Goal: Browse casually: Explore the website without a specific task or goal

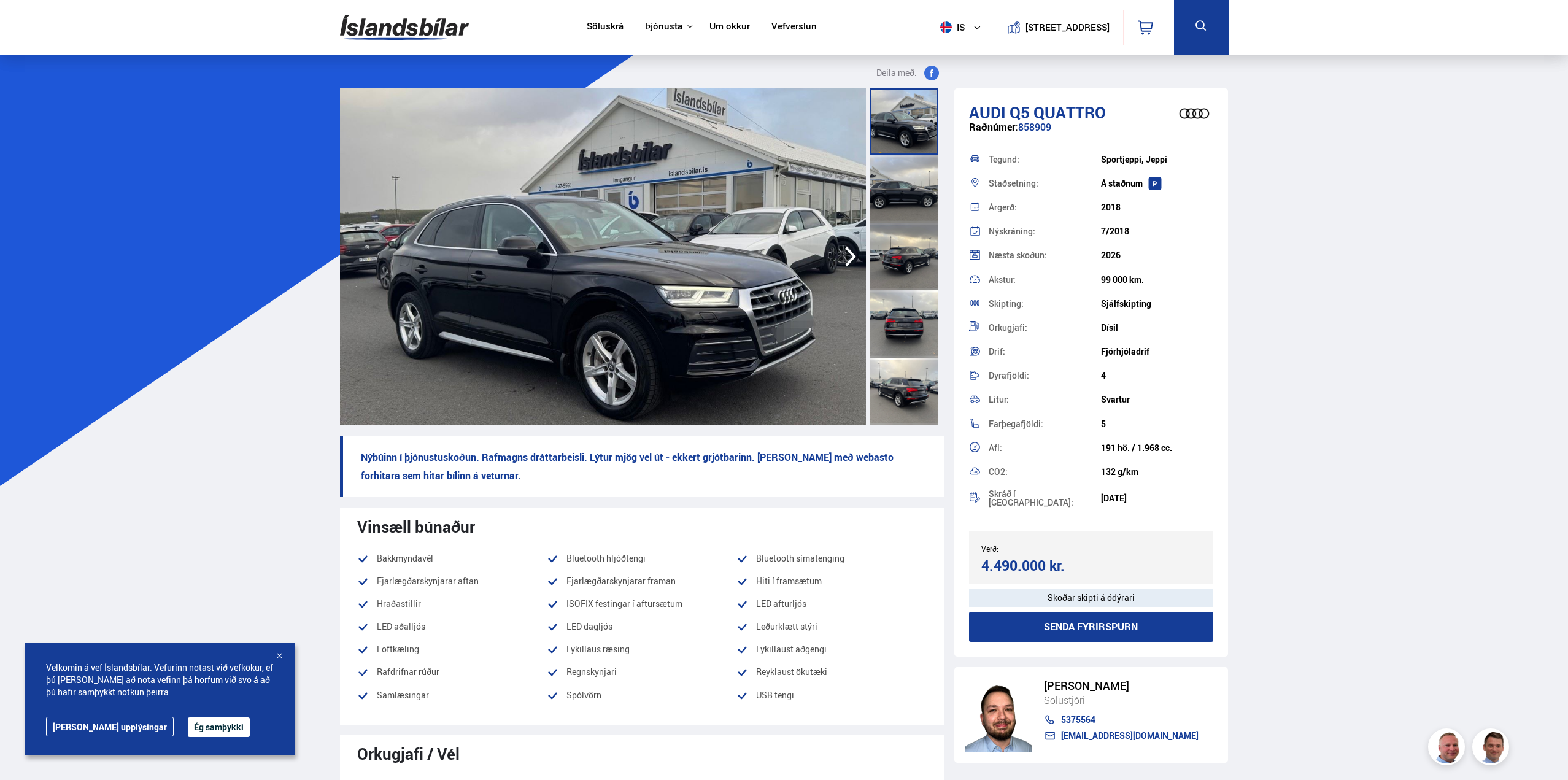
click at [635, 353] on img at bounding box center [603, 257] width 526 height 338
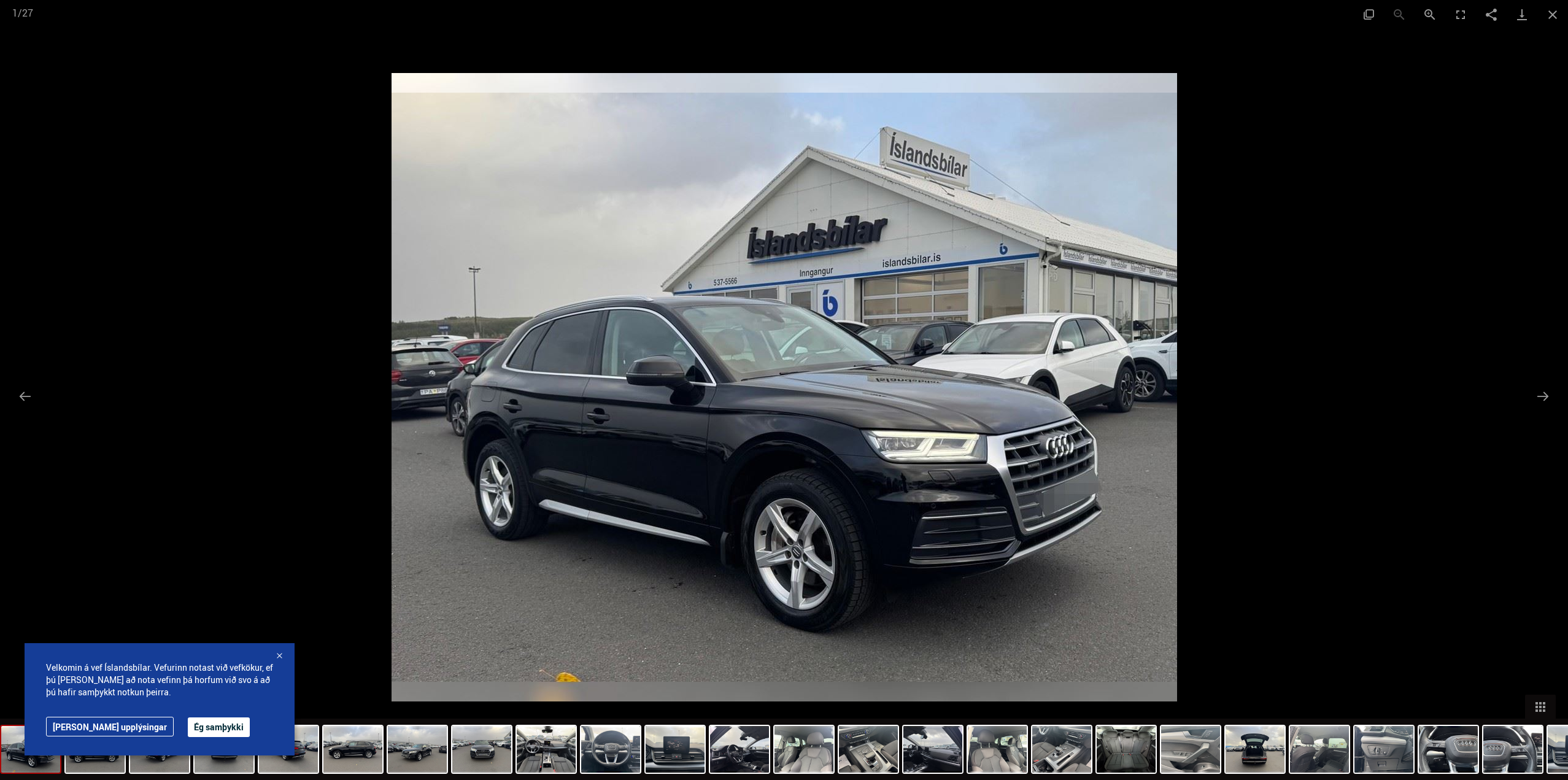
scroll to position [368, 0]
click at [1037, 391] on img at bounding box center [784, 387] width 786 height 628
click at [1540, 400] on button "Next slide" at bounding box center [1543, 396] width 26 height 24
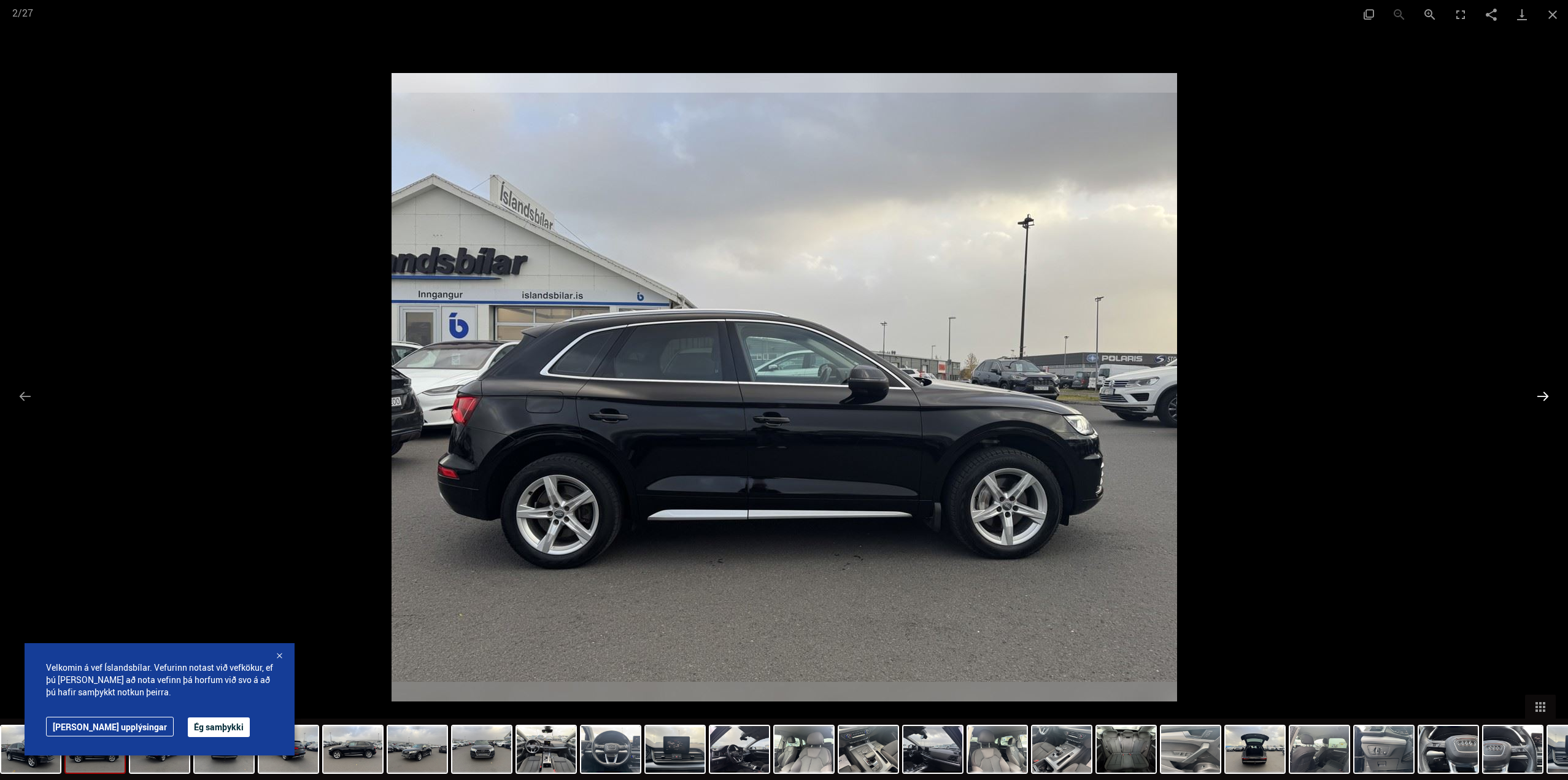
click at [1540, 400] on button "Next slide" at bounding box center [1543, 396] width 26 height 24
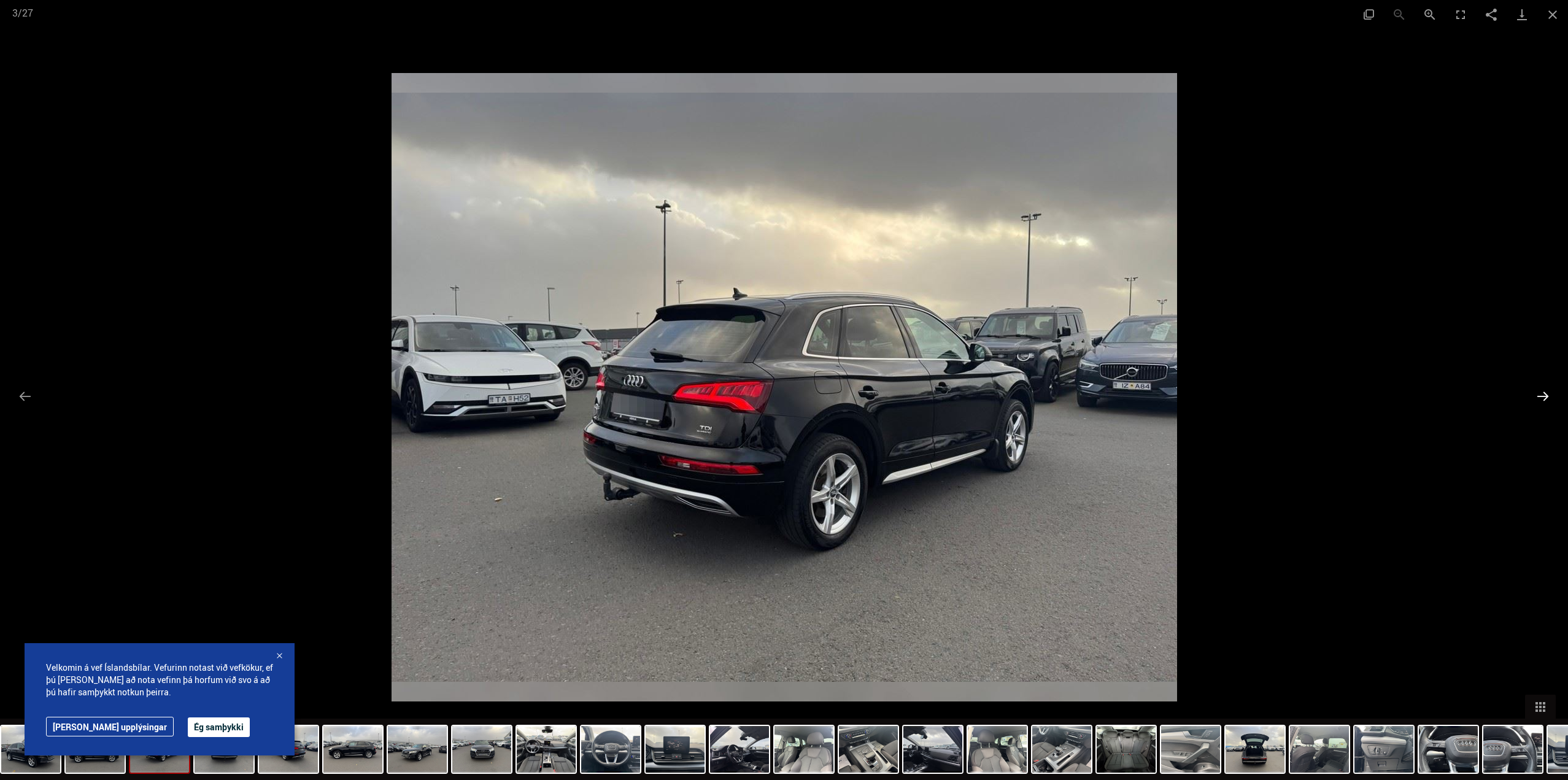
click at [1540, 400] on button "Next slide" at bounding box center [1543, 396] width 26 height 24
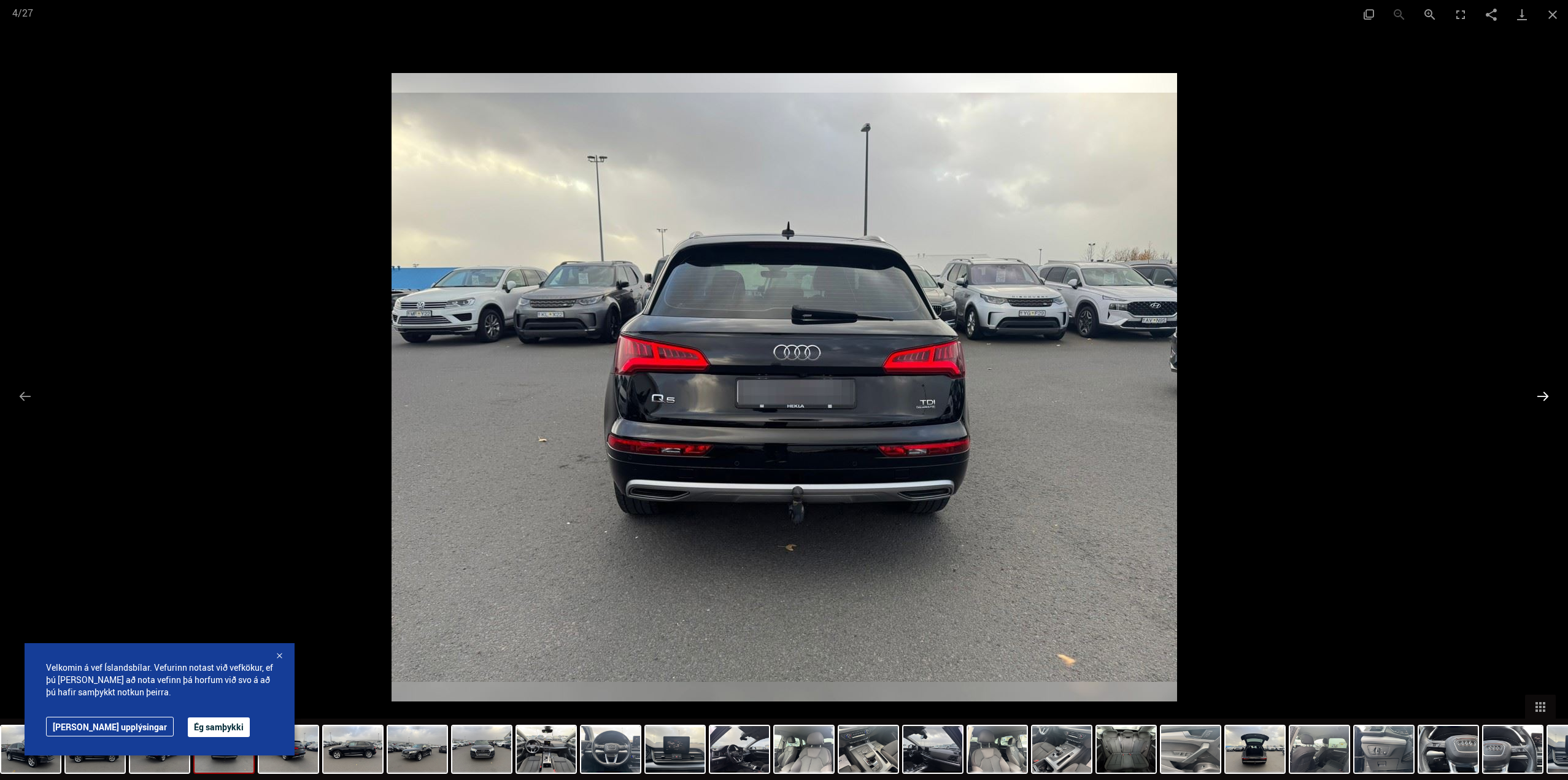
click at [1536, 397] on button "Next slide" at bounding box center [1543, 396] width 26 height 24
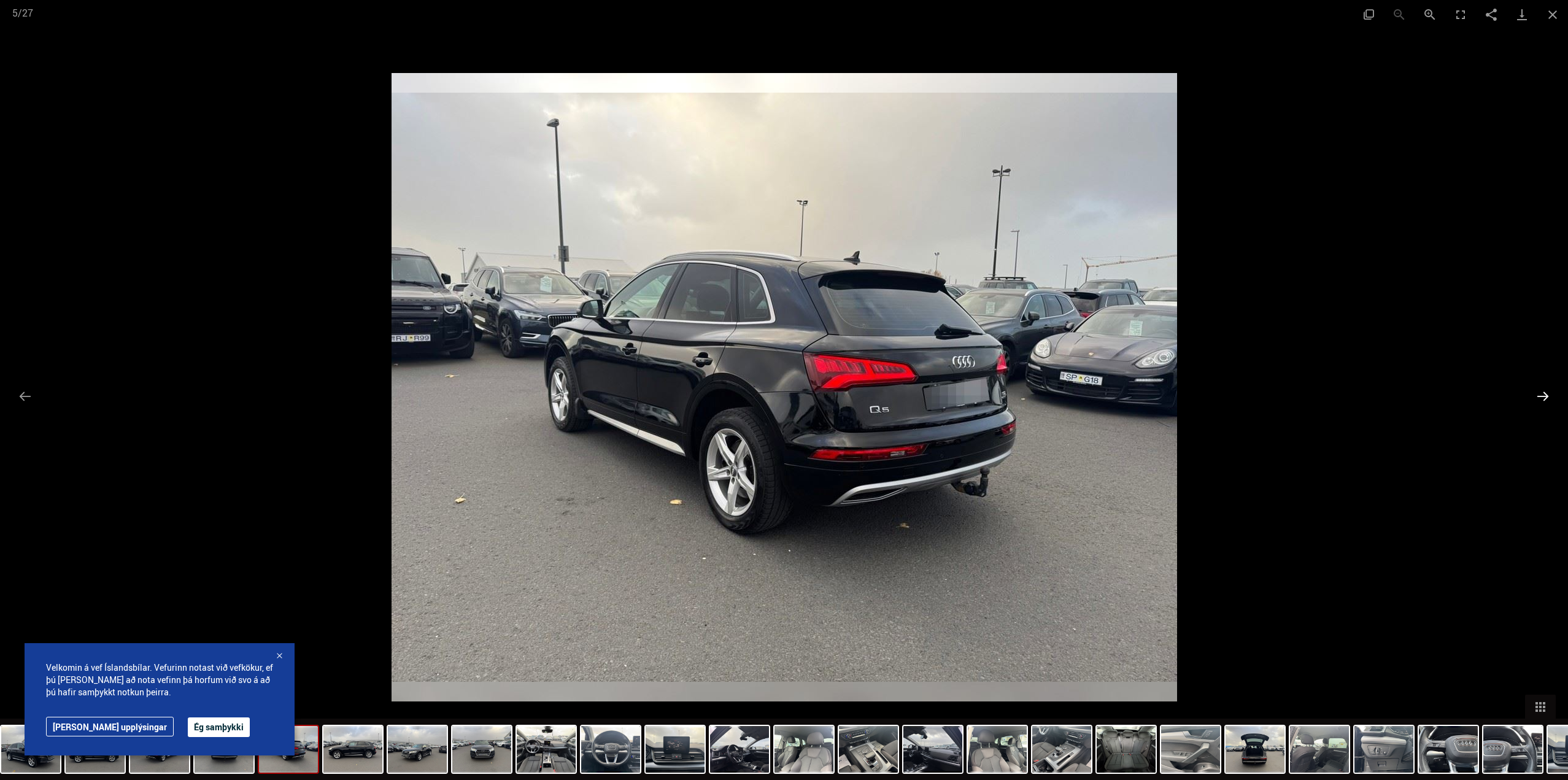
click at [1536, 397] on button "Next slide" at bounding box center [1543, 396] width 26 height 24
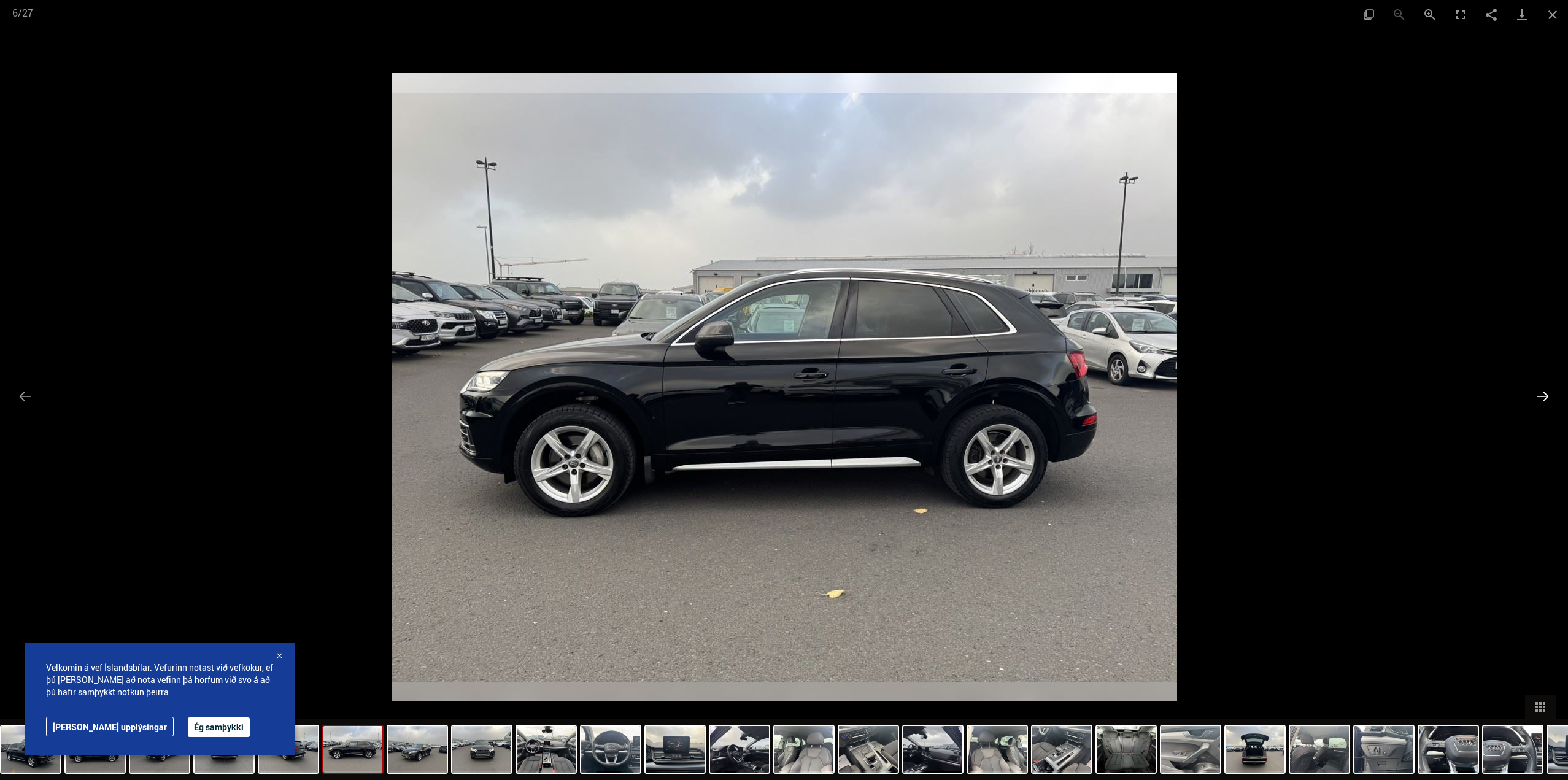
click at [1536, 397] on button "Next slide" at bounding box center [1543, 396] width 26 height 24
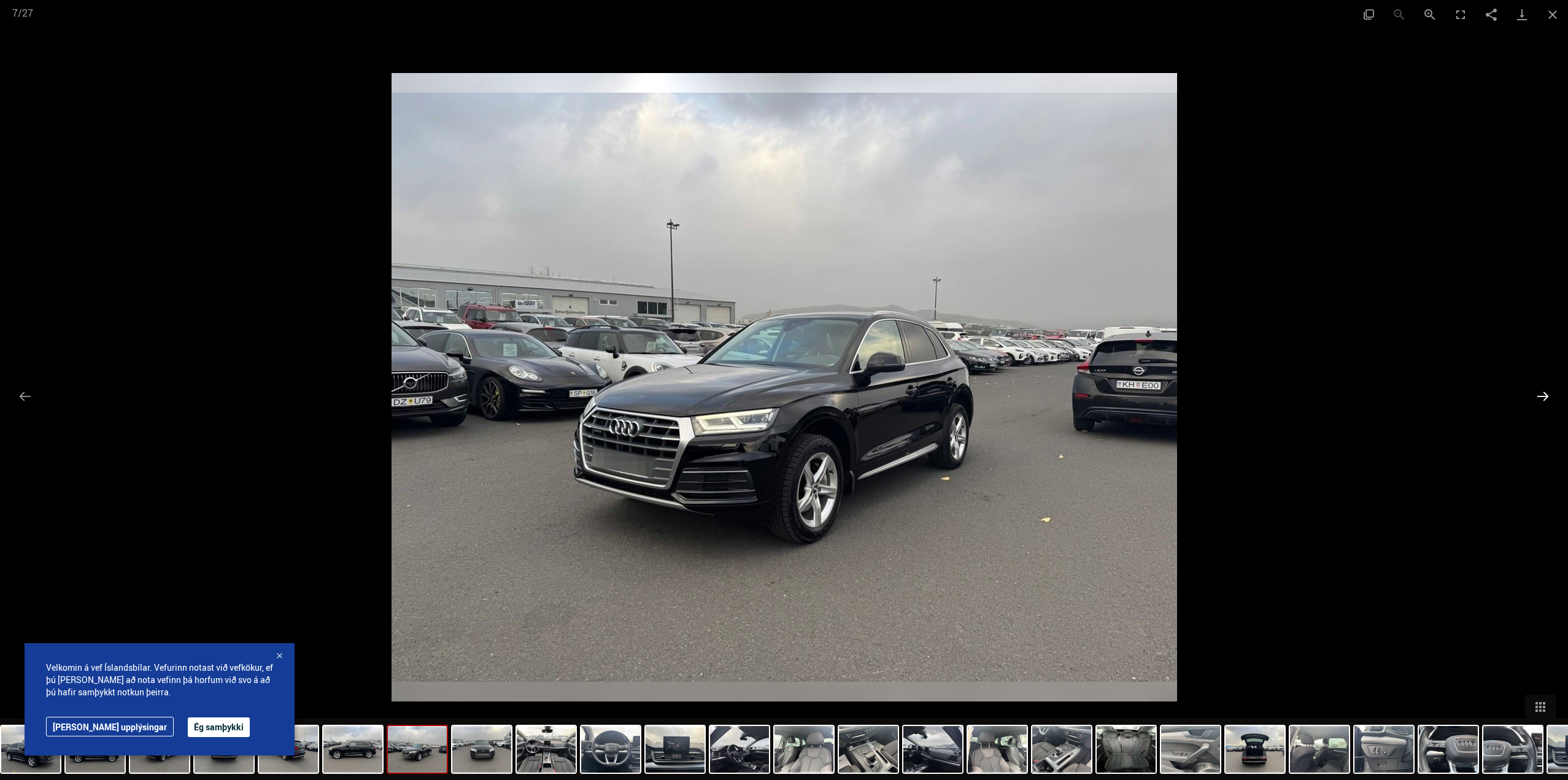
click at [1536, 397] on button "Next slide" at bounding box center [1543, 396] width 26 height 24
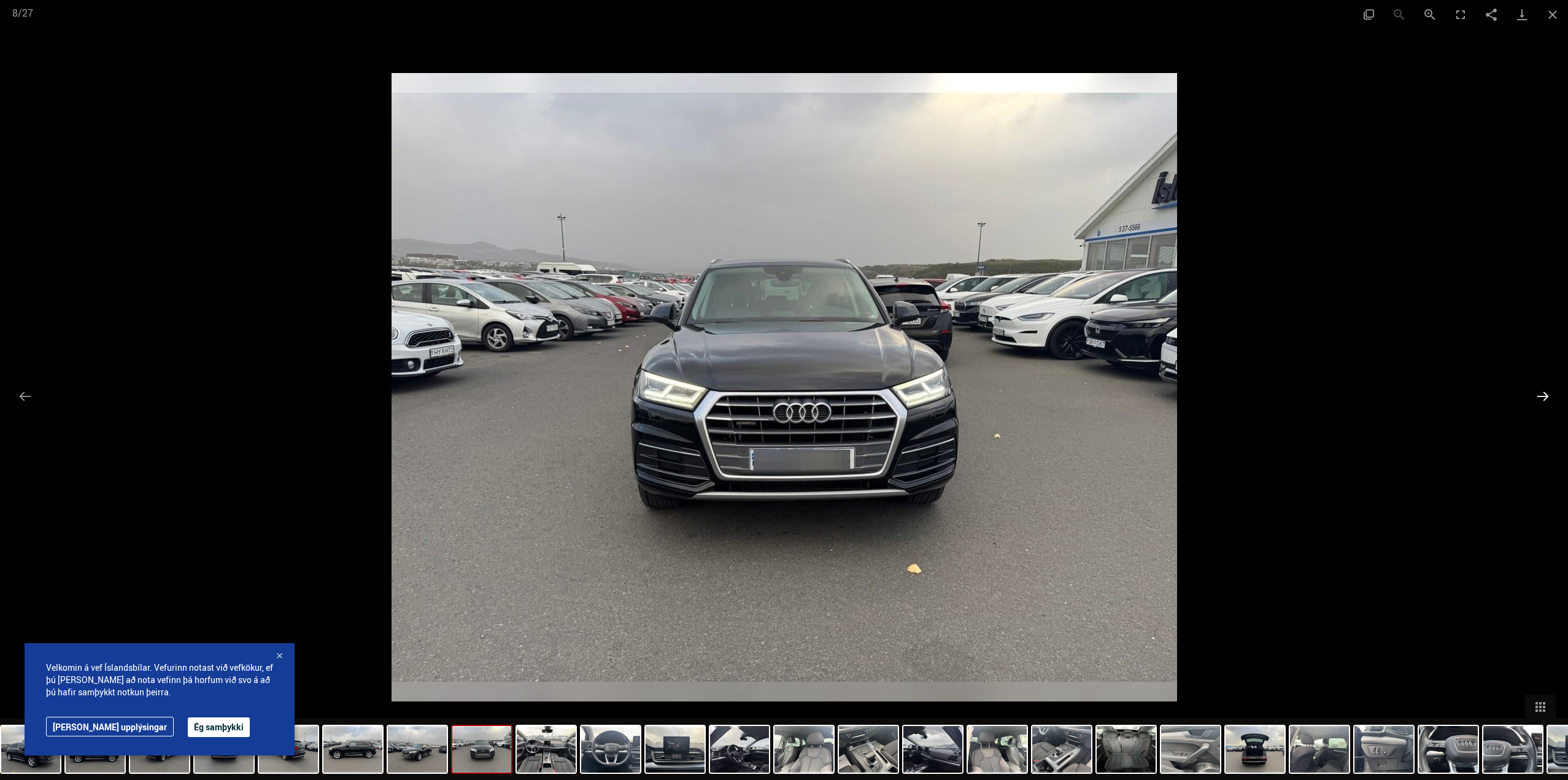
click at [1536, 397] on button "Next slide" at bounding box center [1543, 396] width 26 height 24
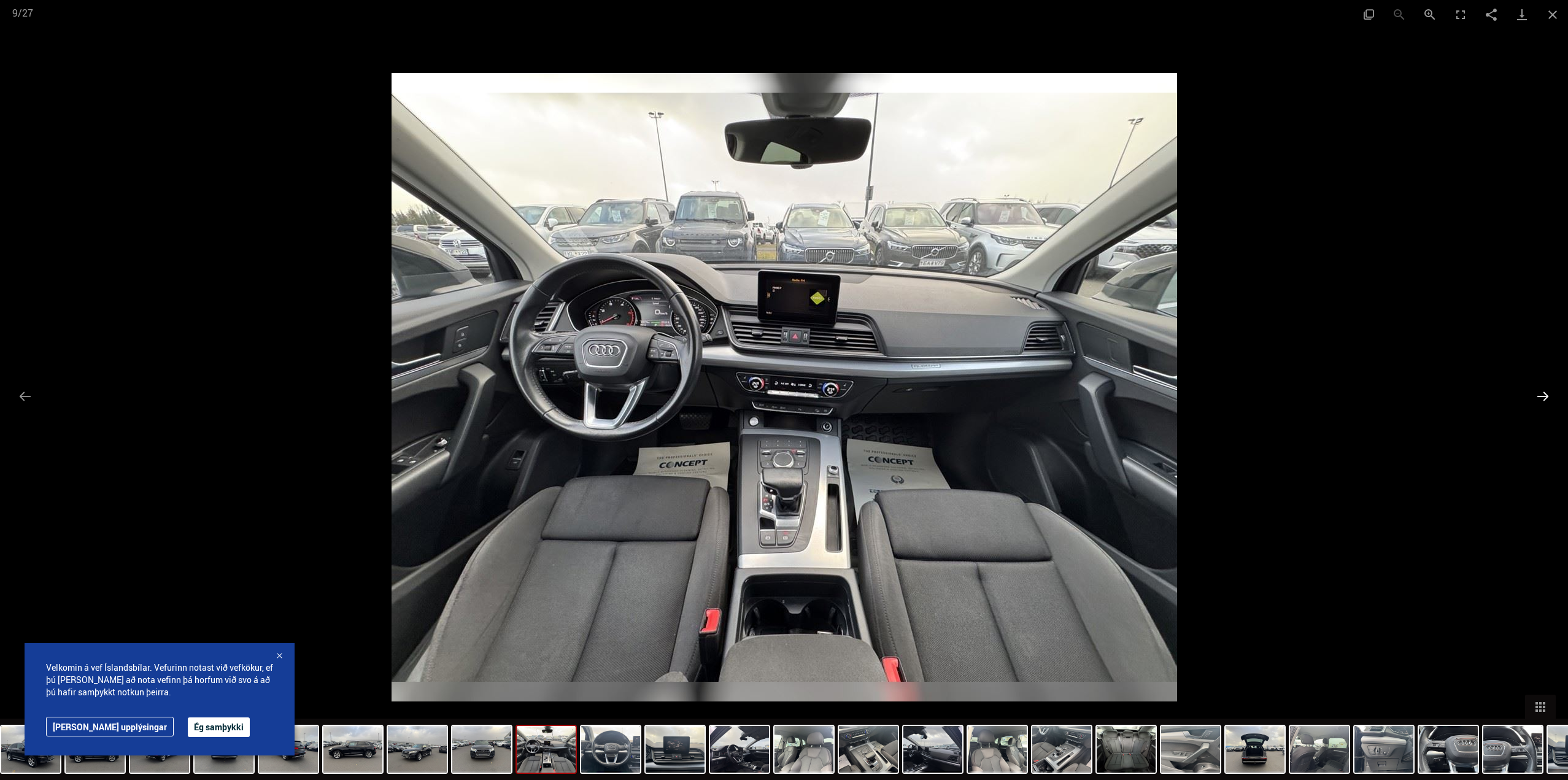
click at [1535, 387] on button "Next slide" at bounding box center [1543, 396] width 26 height 24
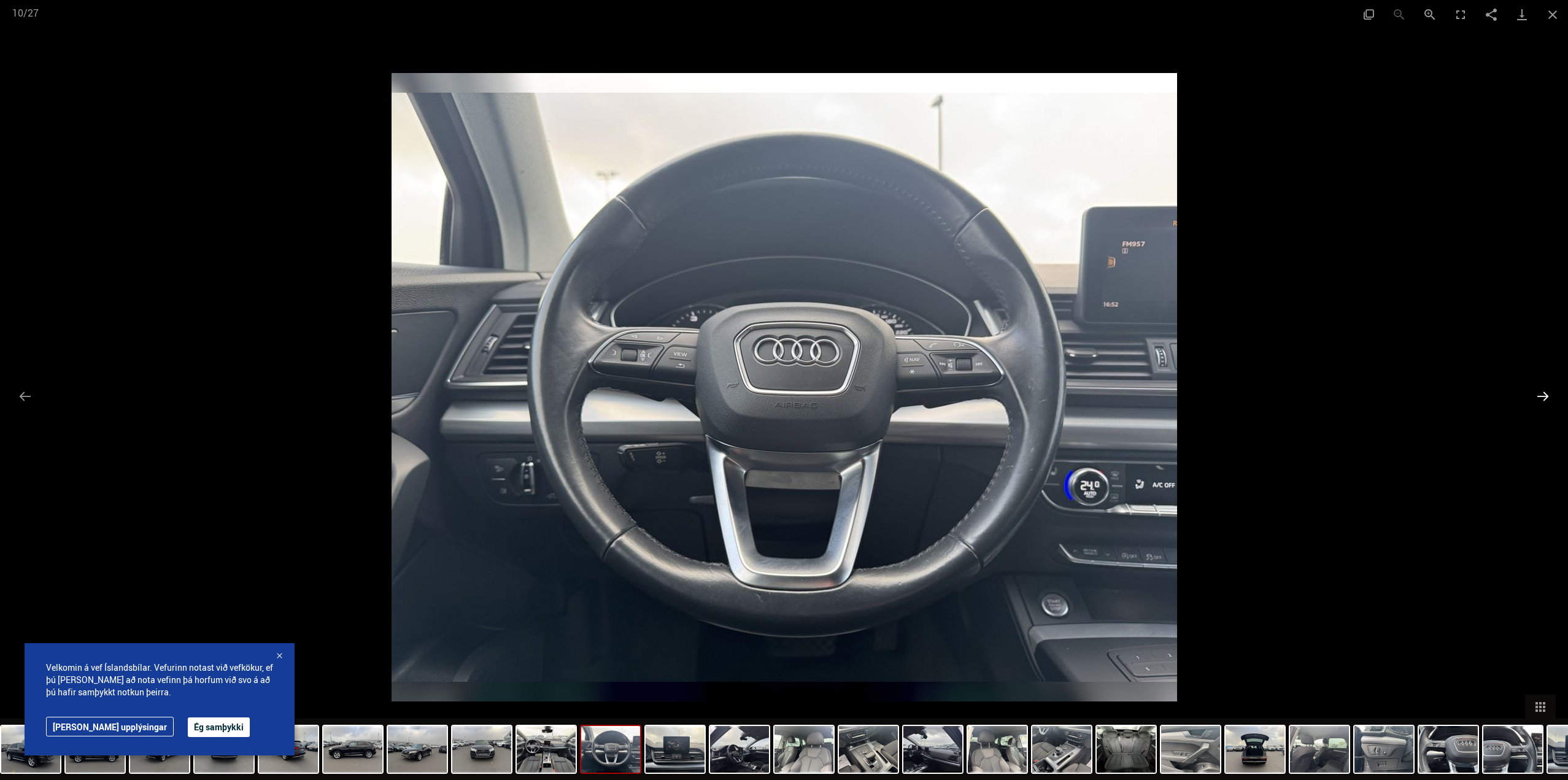
click at [1535, 387] on button "Next slide" at bounding box center [1543, 396] width 26 height 24
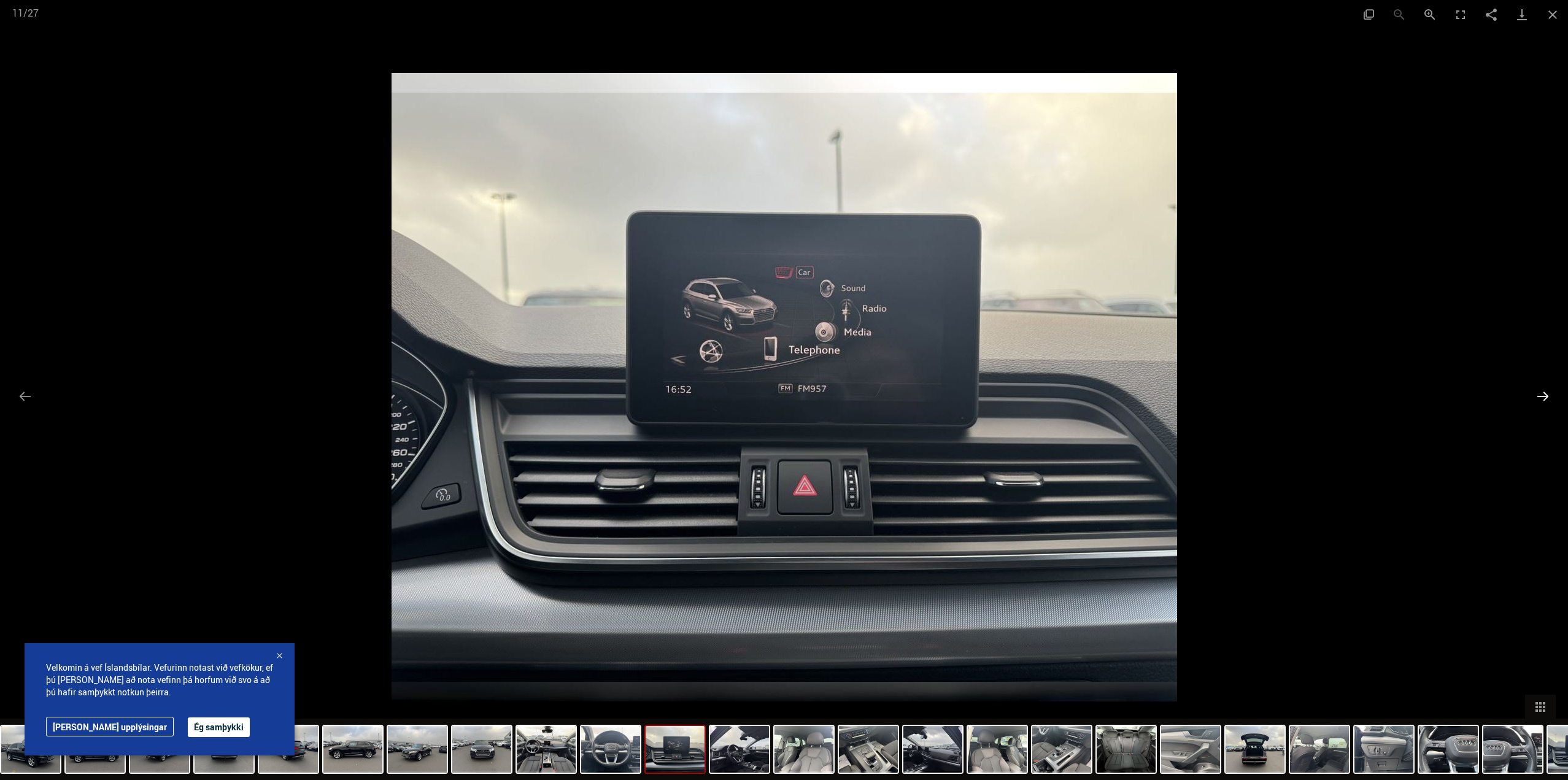
click at [1535, 387] on button "Next slide" at bounding box center [1543, 396] width 26 height 24
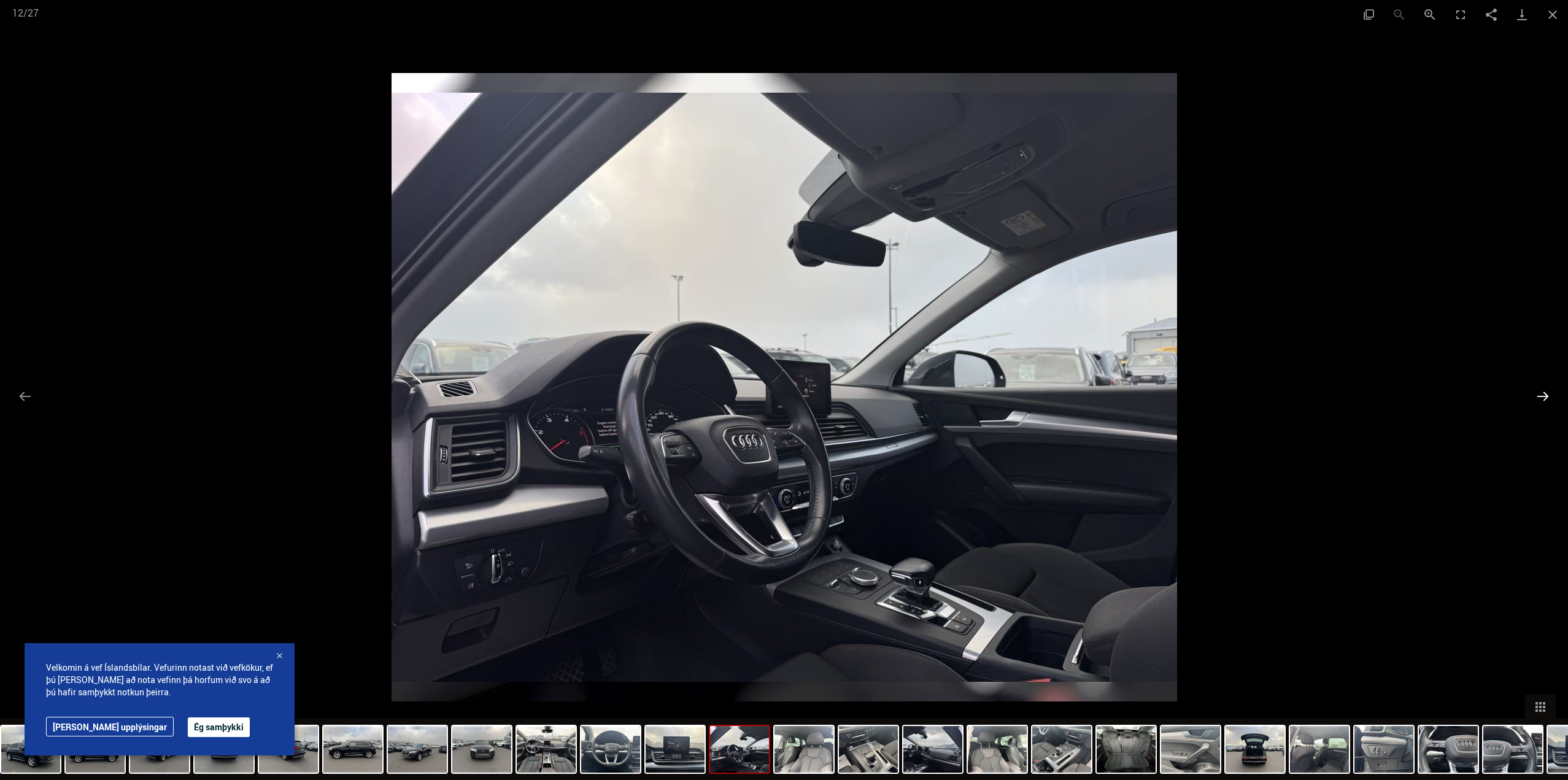
click at [1535, 387] on button "Next slide" at bounding box center [1543, 396] width 26 height 24
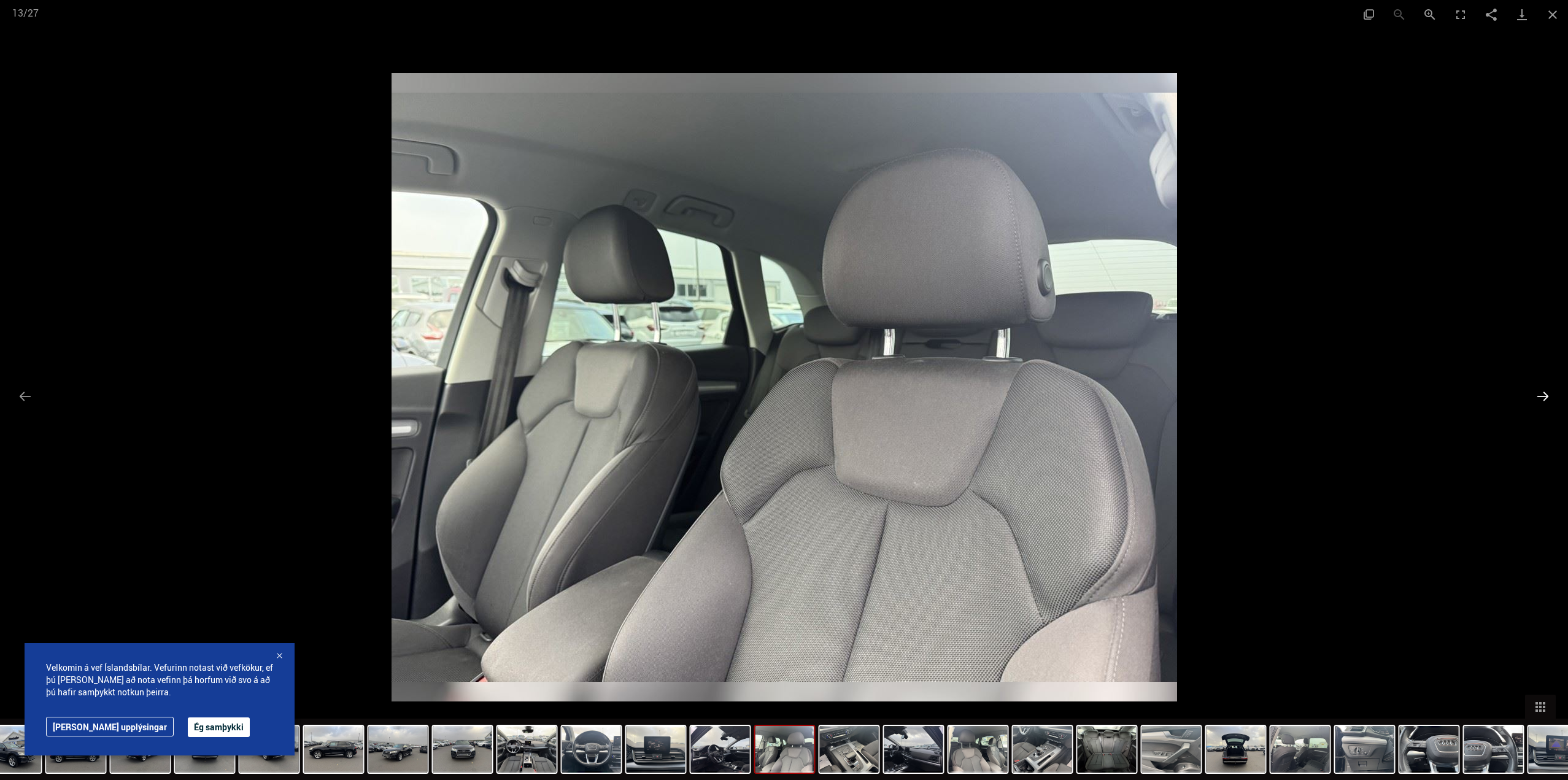
click at [1535, 387] on button "Next slide" at bounding box center [1543, 396] width 26 height 24
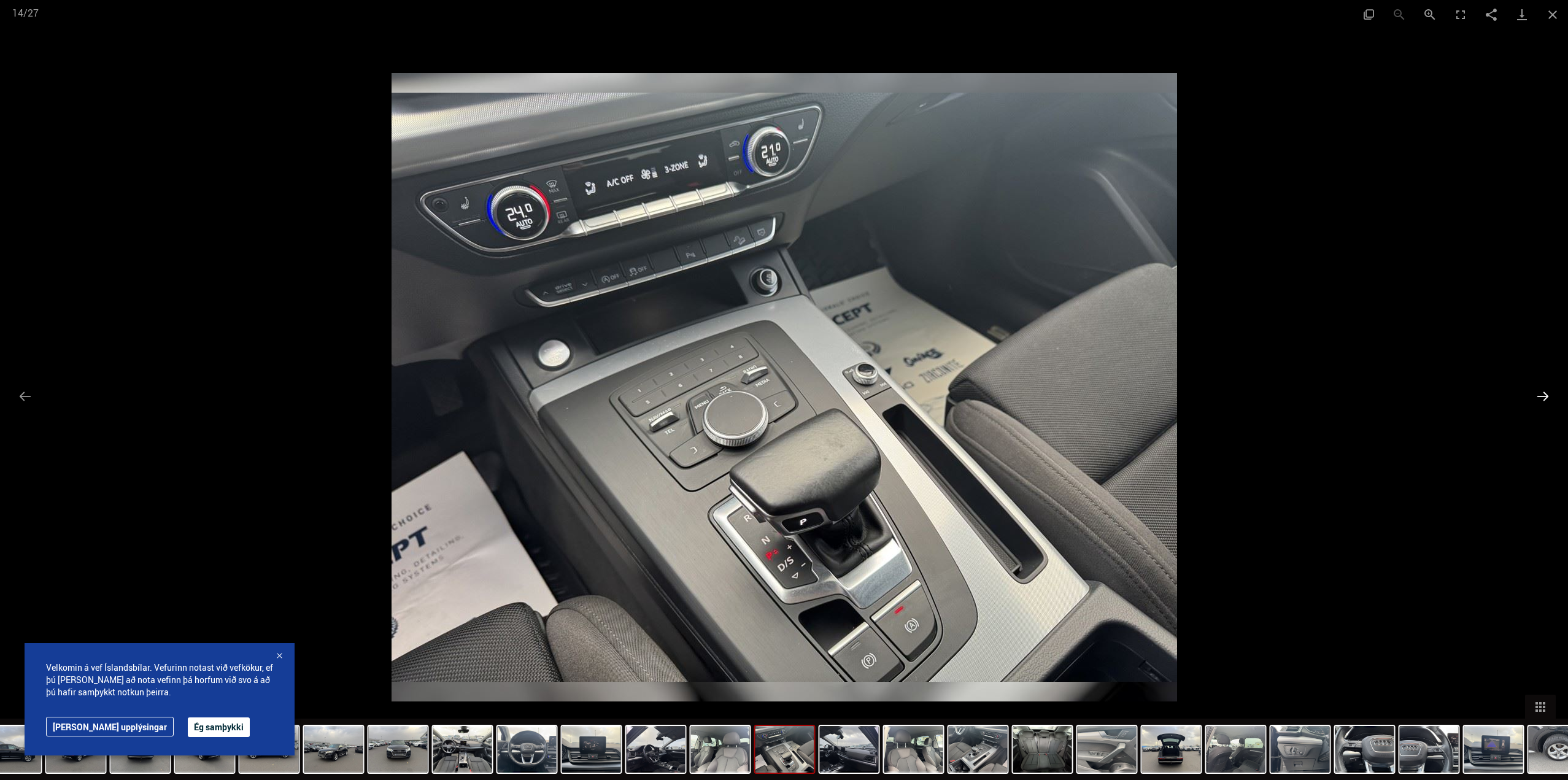
click at [1535, 387] on button "Next slide" at bounding box center [1543, 396] width 26 height 24
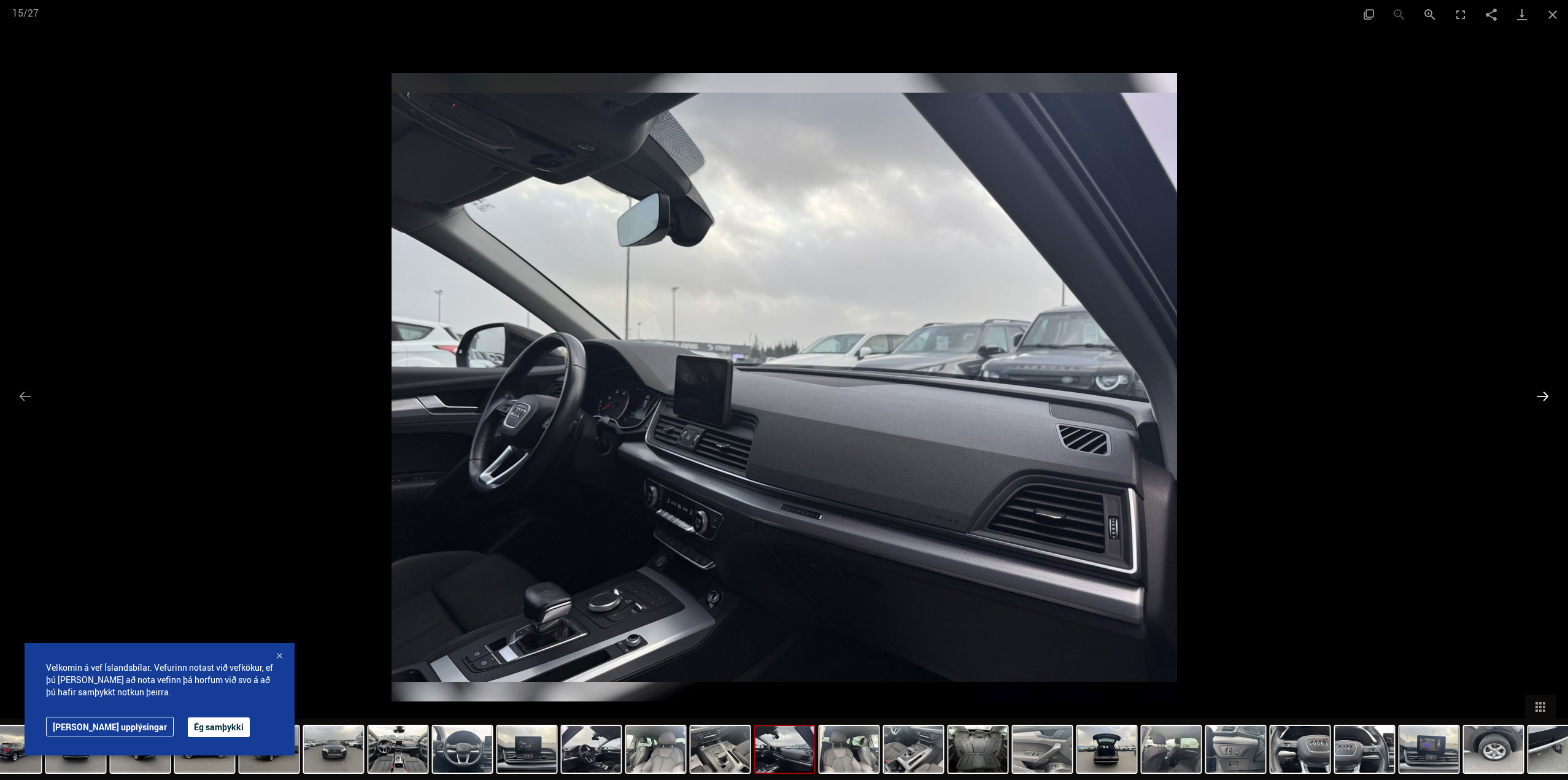
click at [1535, 387] on button "Next slide" at bounding box center [1543, 396] width 26 height 24
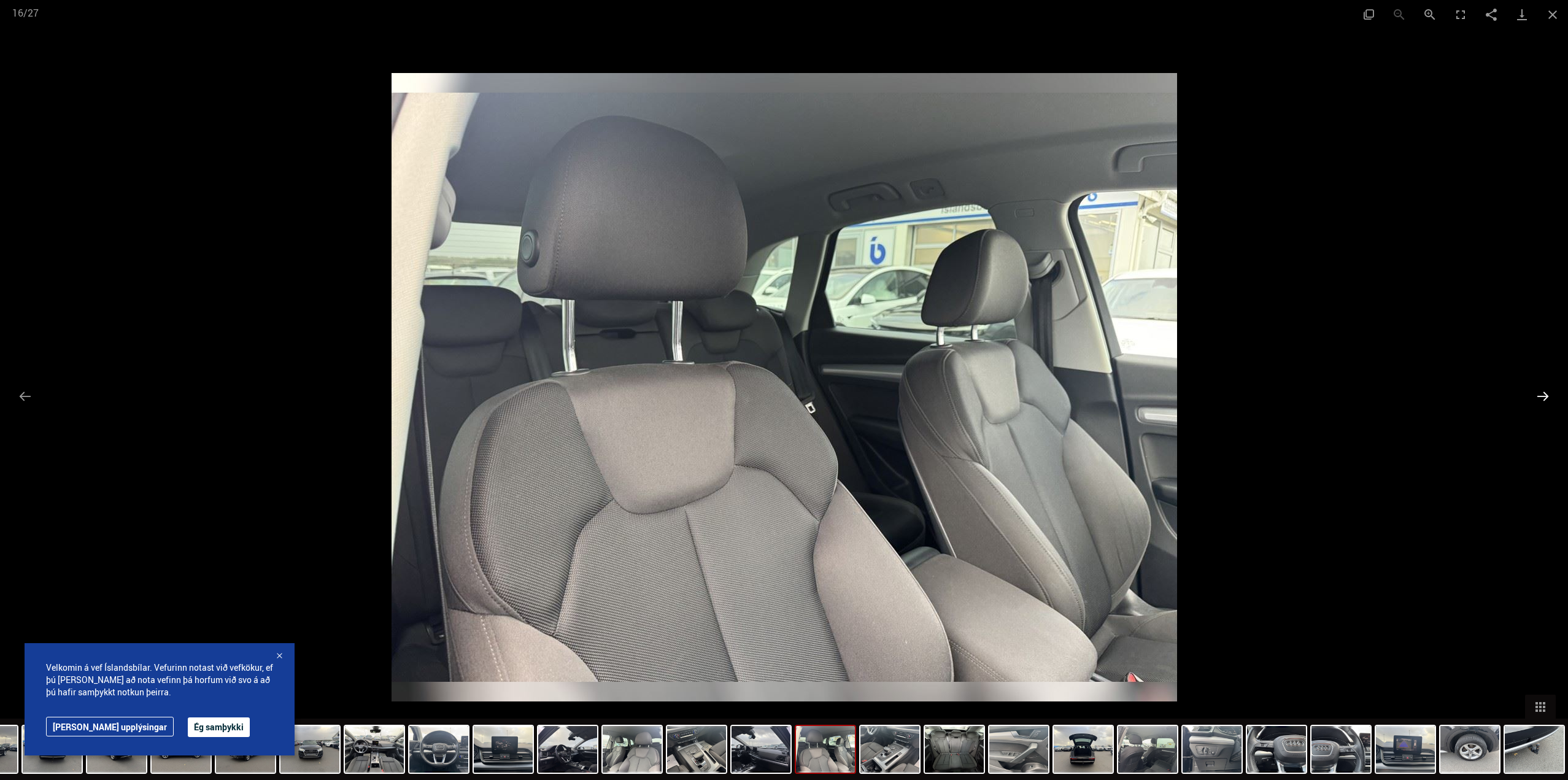
click at [1535, 387] on button "Next slide" at bounding box center [1543, 396] width 26 height 24
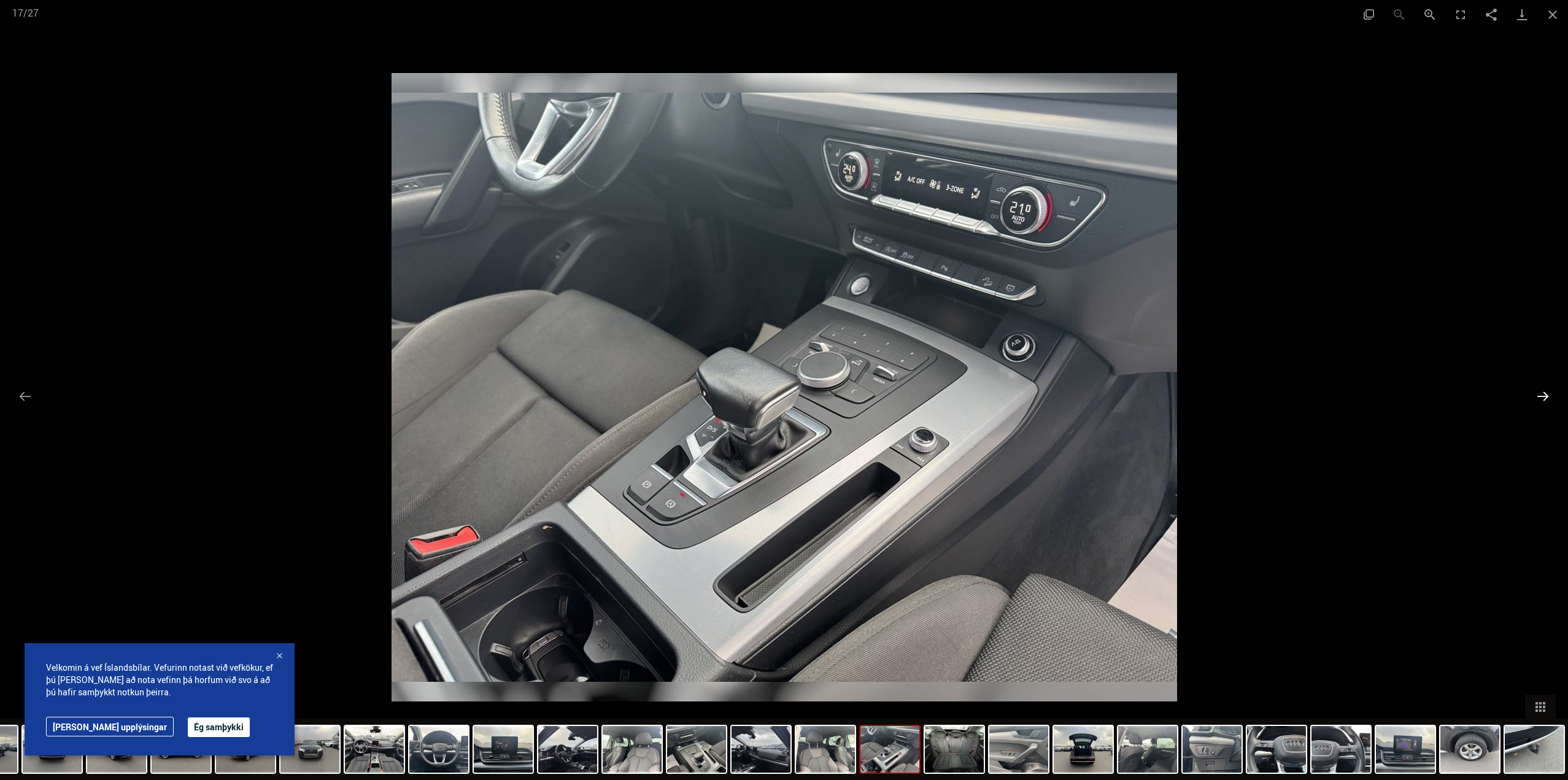
click at [1535, 388] on button "Next slide" at bounding box center [1543, 396] width 26 height 24
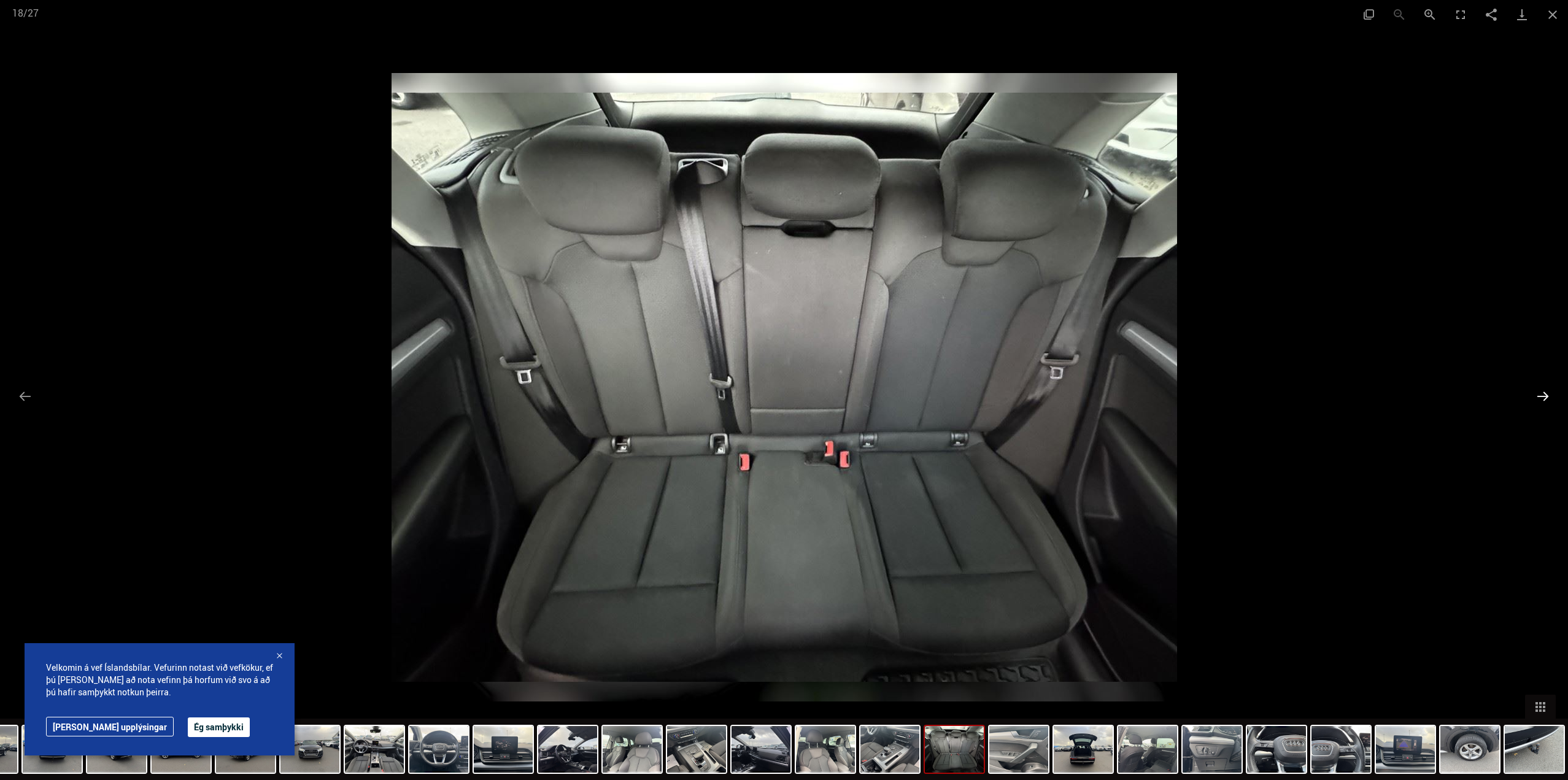
click at [1535, 388] on button "Next slide" at bounding box center [1543, 396] width 26 height 24
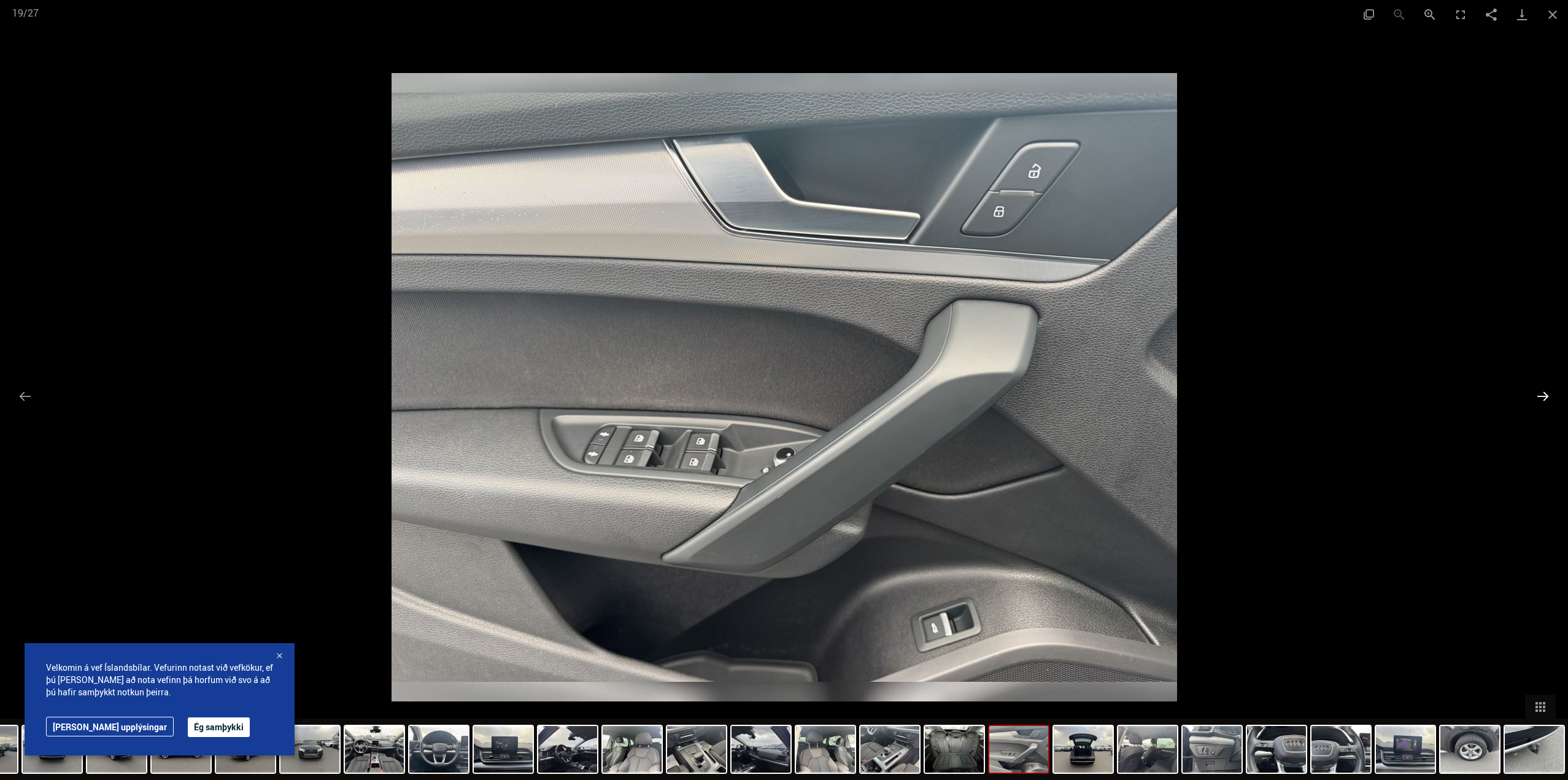
click at [1535, 388] on button "Next slide" at bounding box center [1543, 396] width 26 height 24
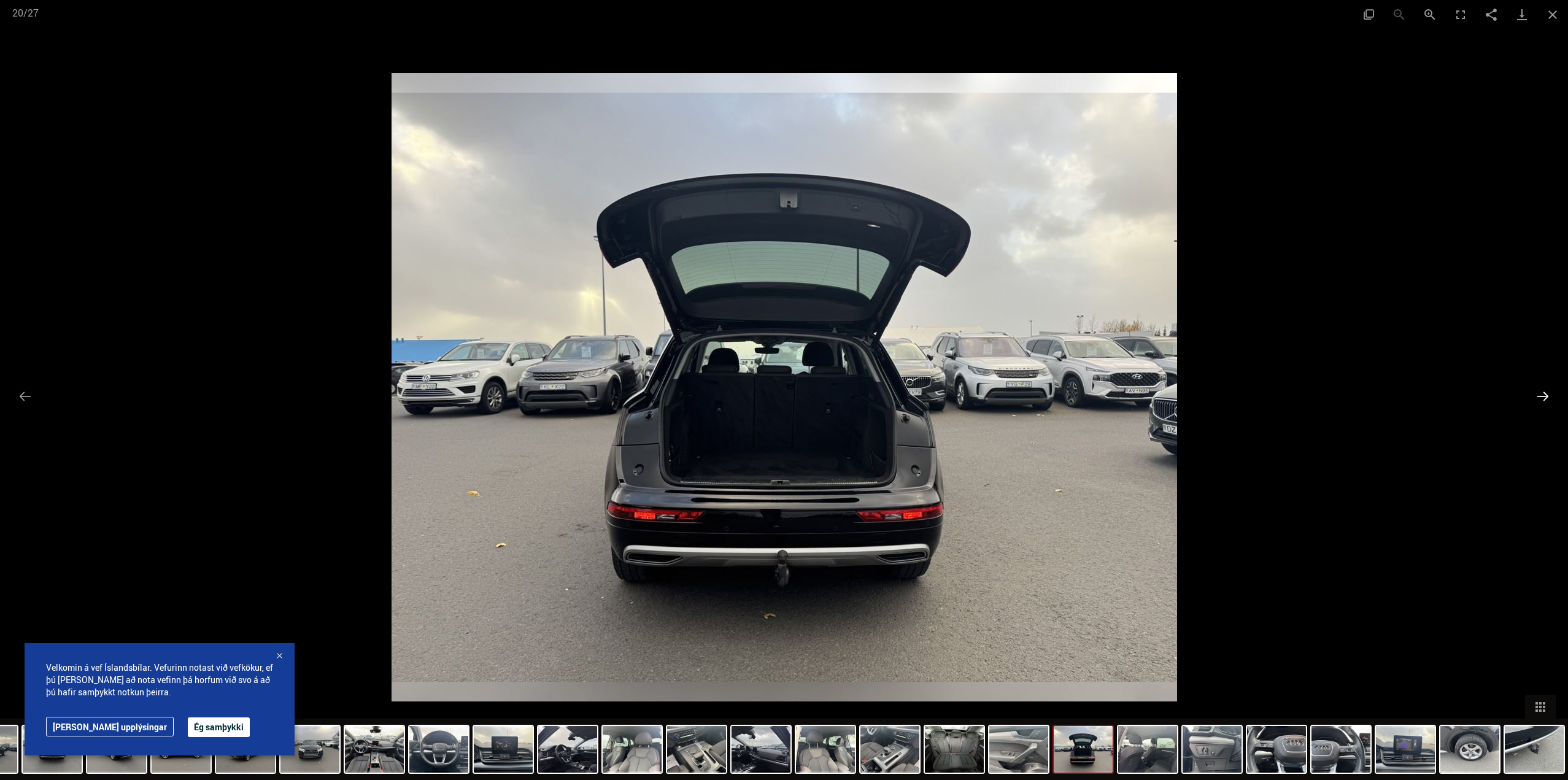
click at [1535, 388] on button "Next slide" at bounding box center [1543, 396] width 26 height 24
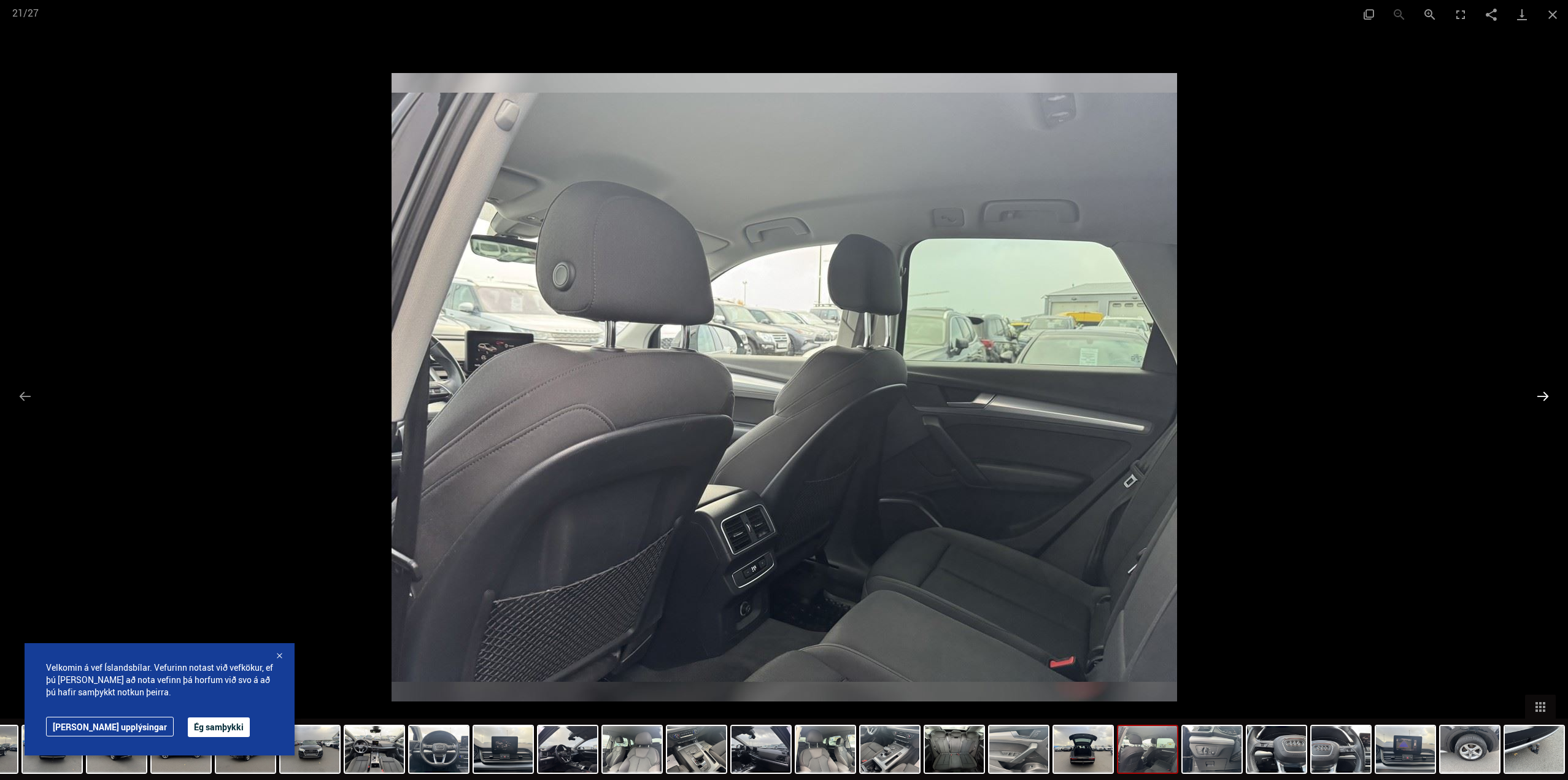
click at [1535, 388] on button "Next slide" at bounding box center [1543, 396] width 26 height 24
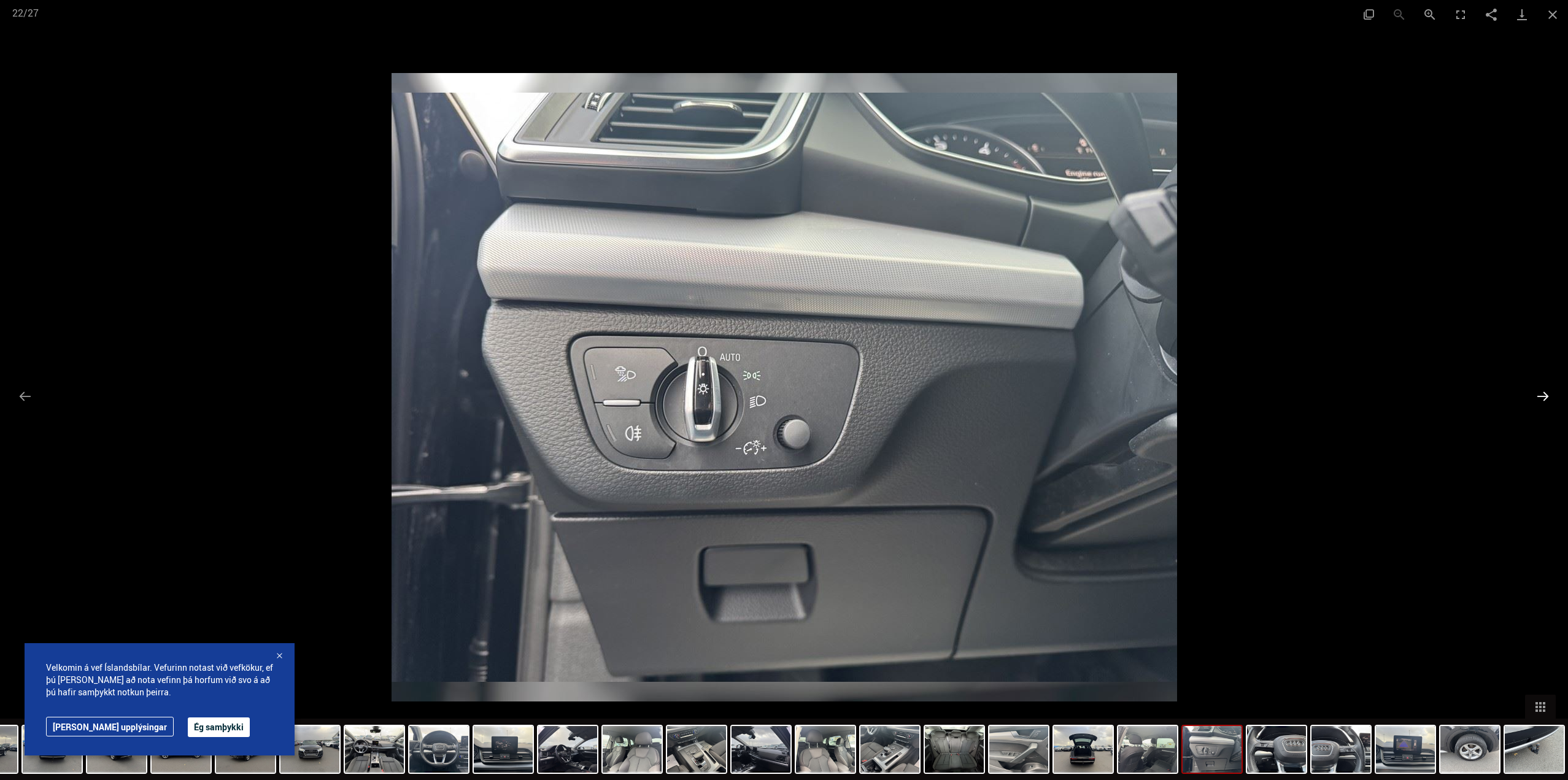
click at [1540, 389] on button "Next slide" at bounding box center [1543, 396] width 26 height 24
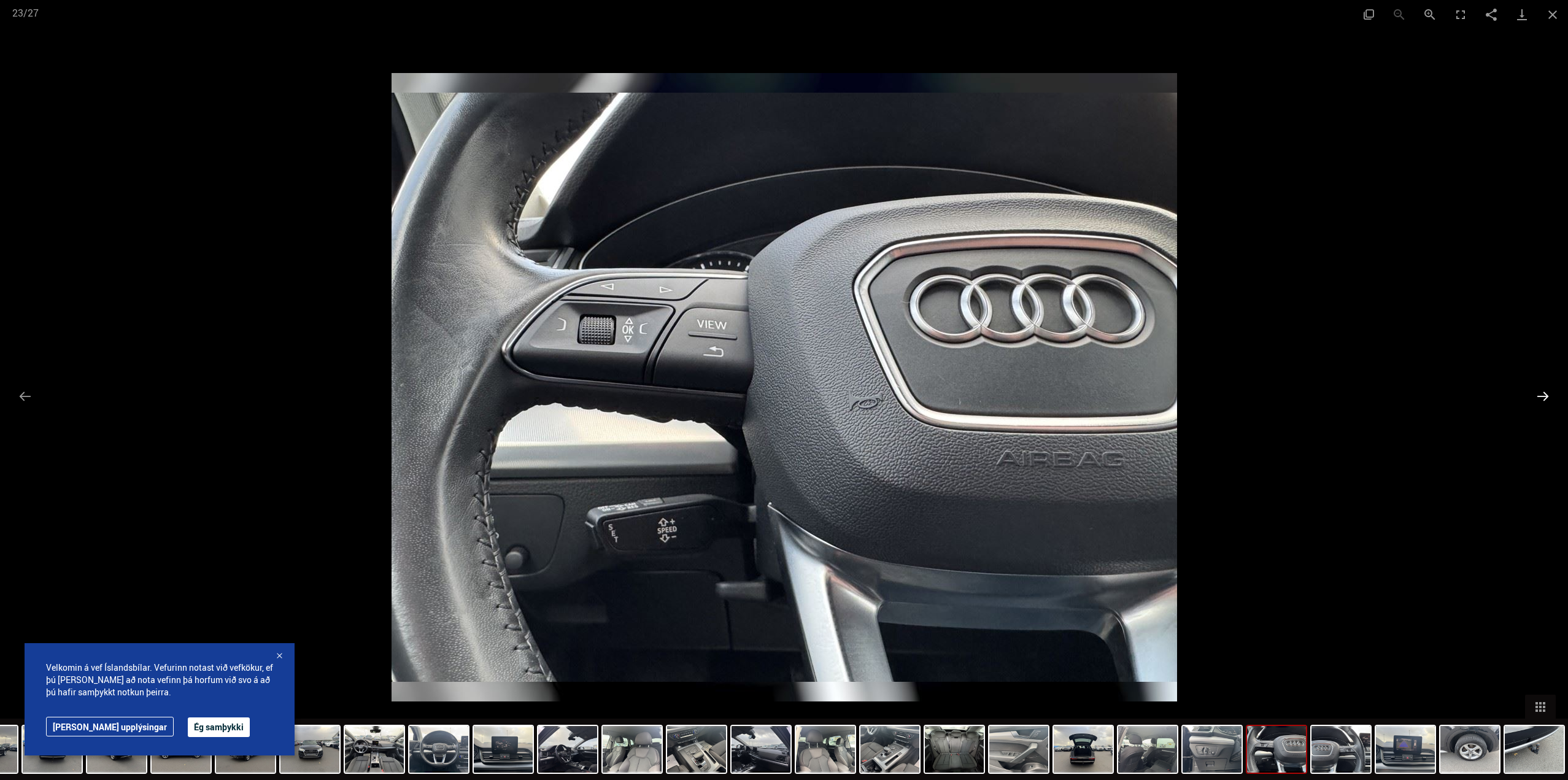
click at [1540, 389] on button "Next slide" at bounding box center [1543, 396] width 26 height 24
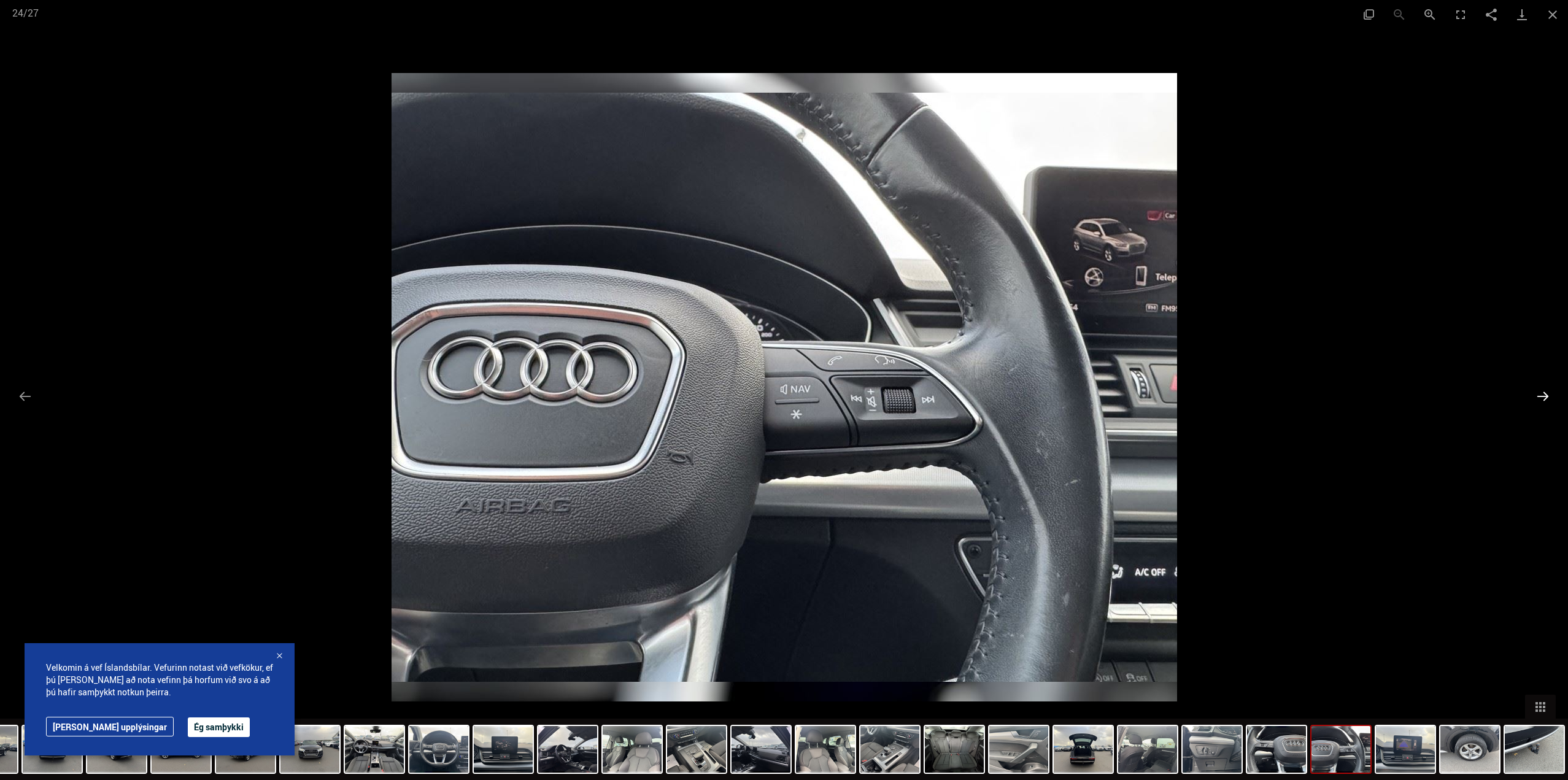
click at [1540, 389] on button "Next slide" at bounding box center [1543, 396] width 26 height 24
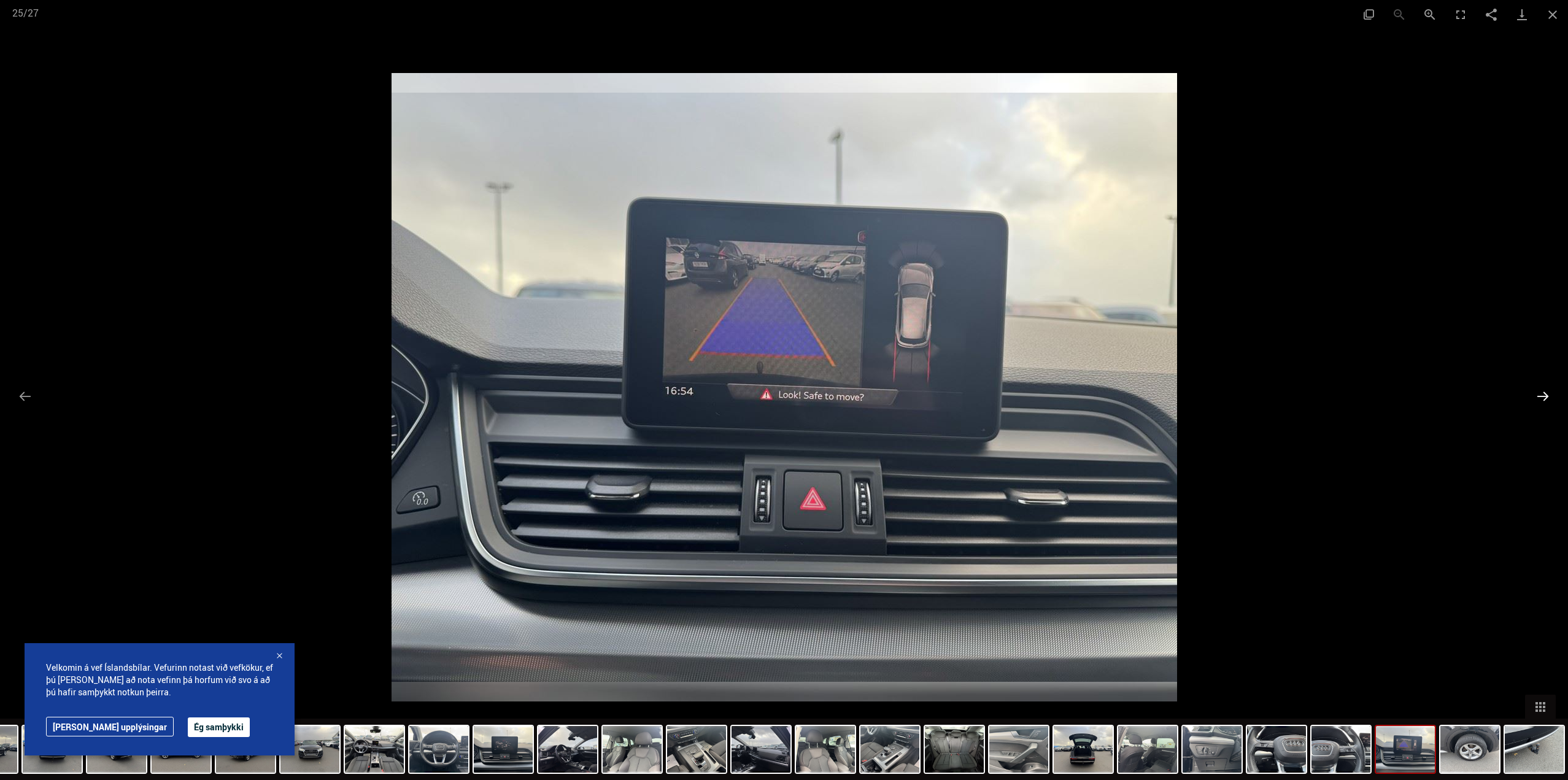
click at [1540, 389] on button "Next slide" at bounding box center [1543, 396] width 26 height 24
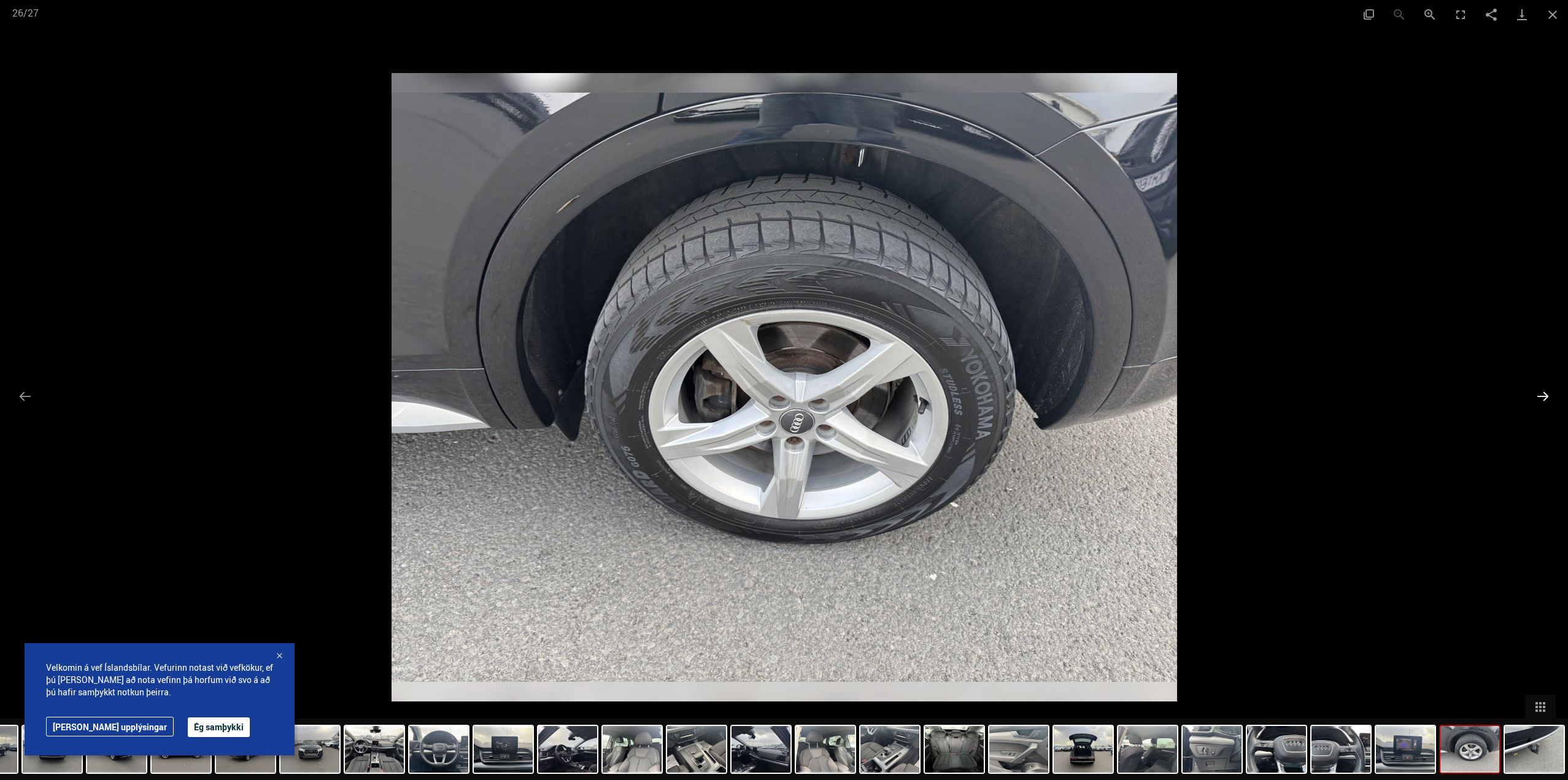
click at [1540, 389] on button "Next slide" at bounding box center [1543, 396] width 26 height 24
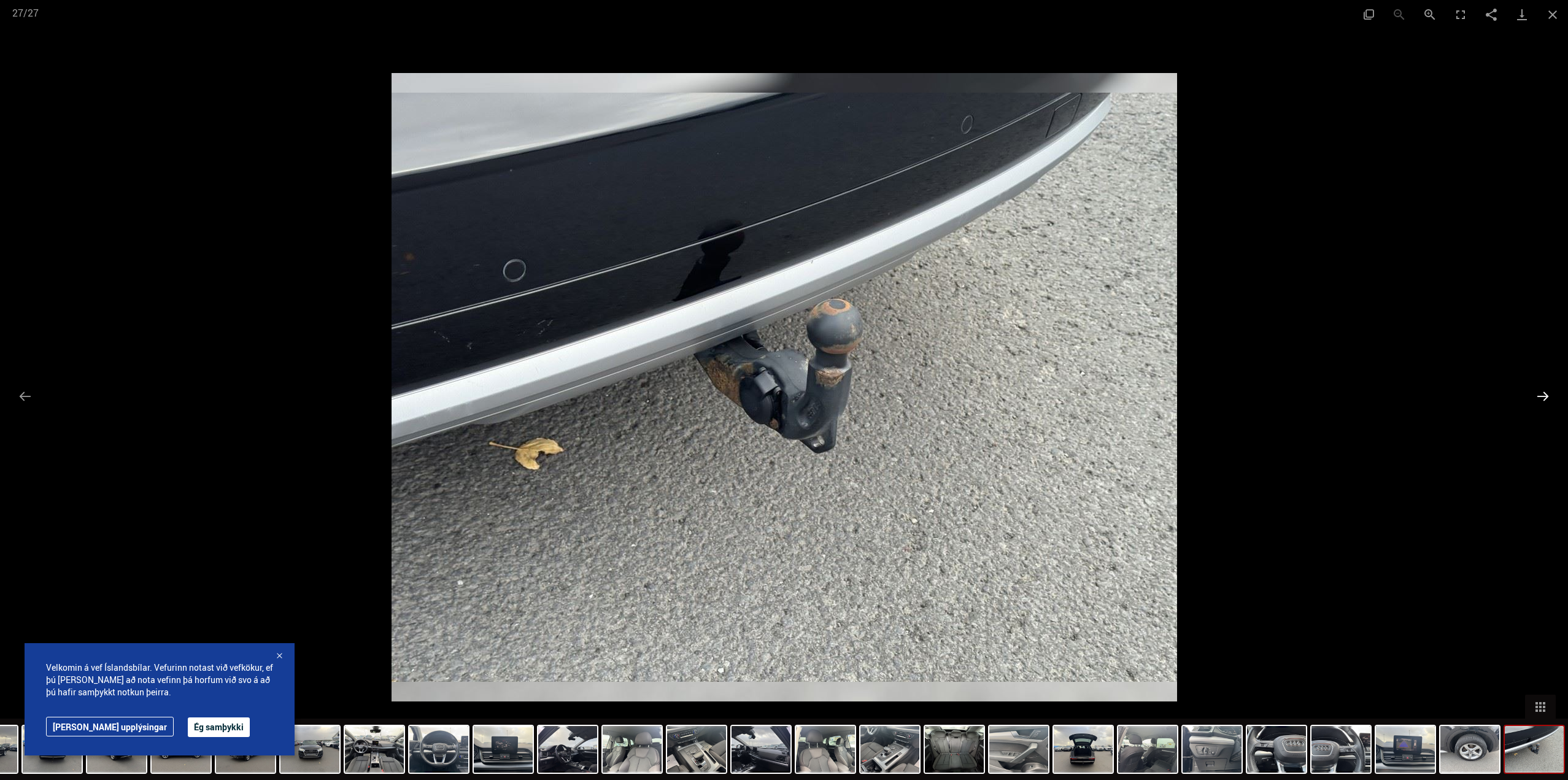
click at [1537, 391] on button "Next slide" at bounding box center [1543, 396] width 26 height 24
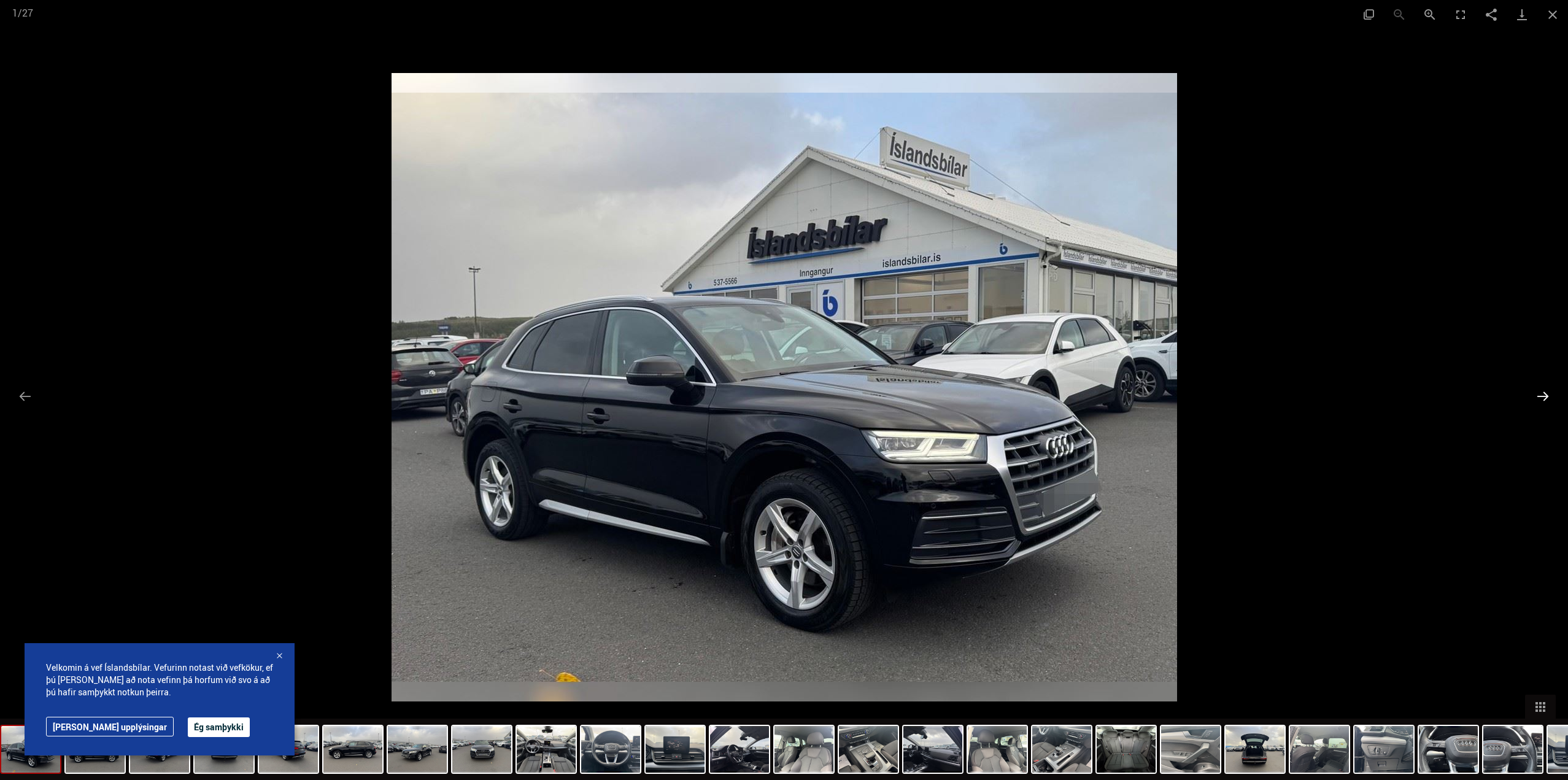
click at [1552, 406] on button "Next slide" at bounding box center [1543, 396] width 26 height 24
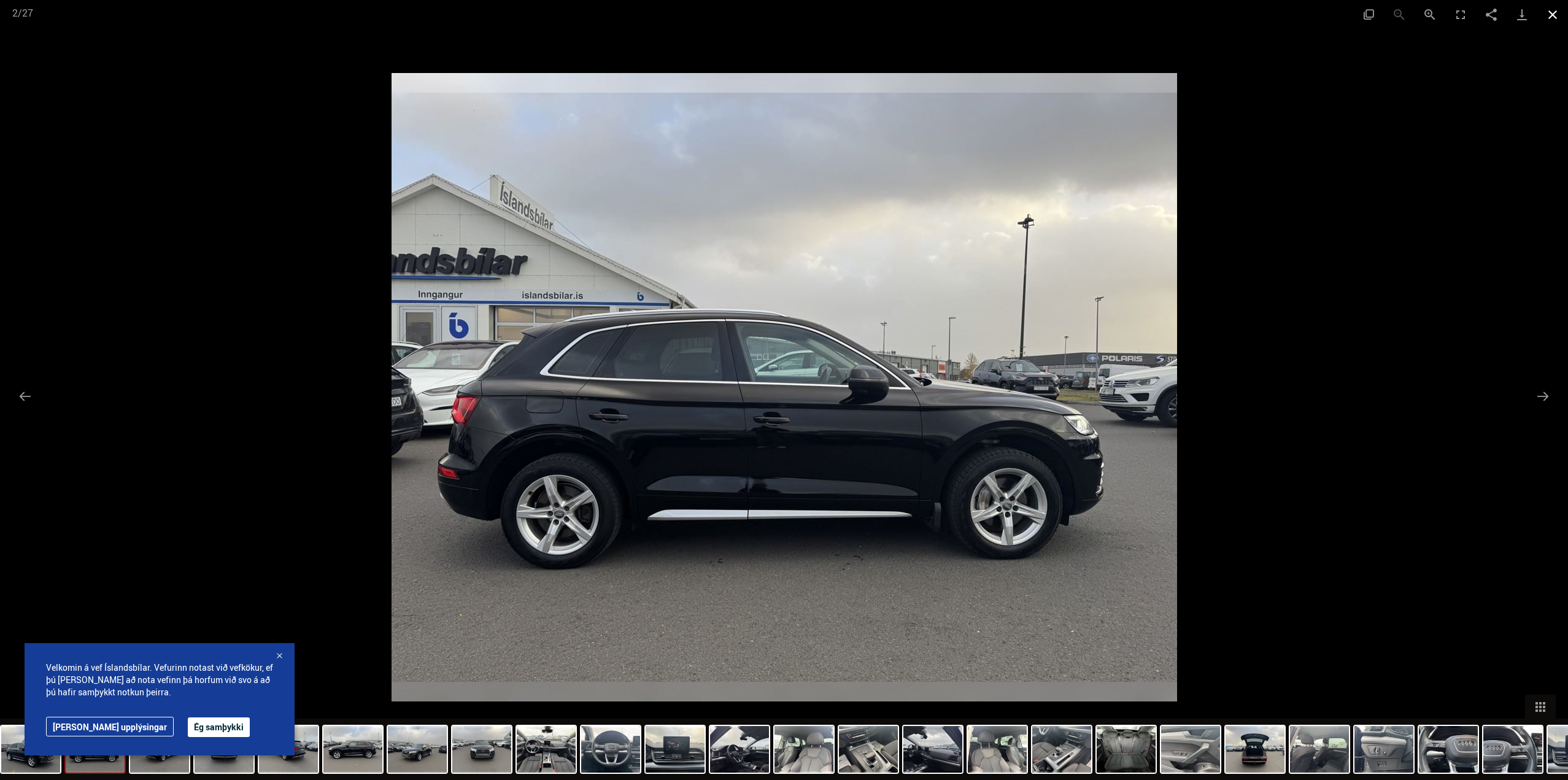
click at [1555, 22] on button "Close gallery" at bounding box center [1553, 14] width 31 height 28
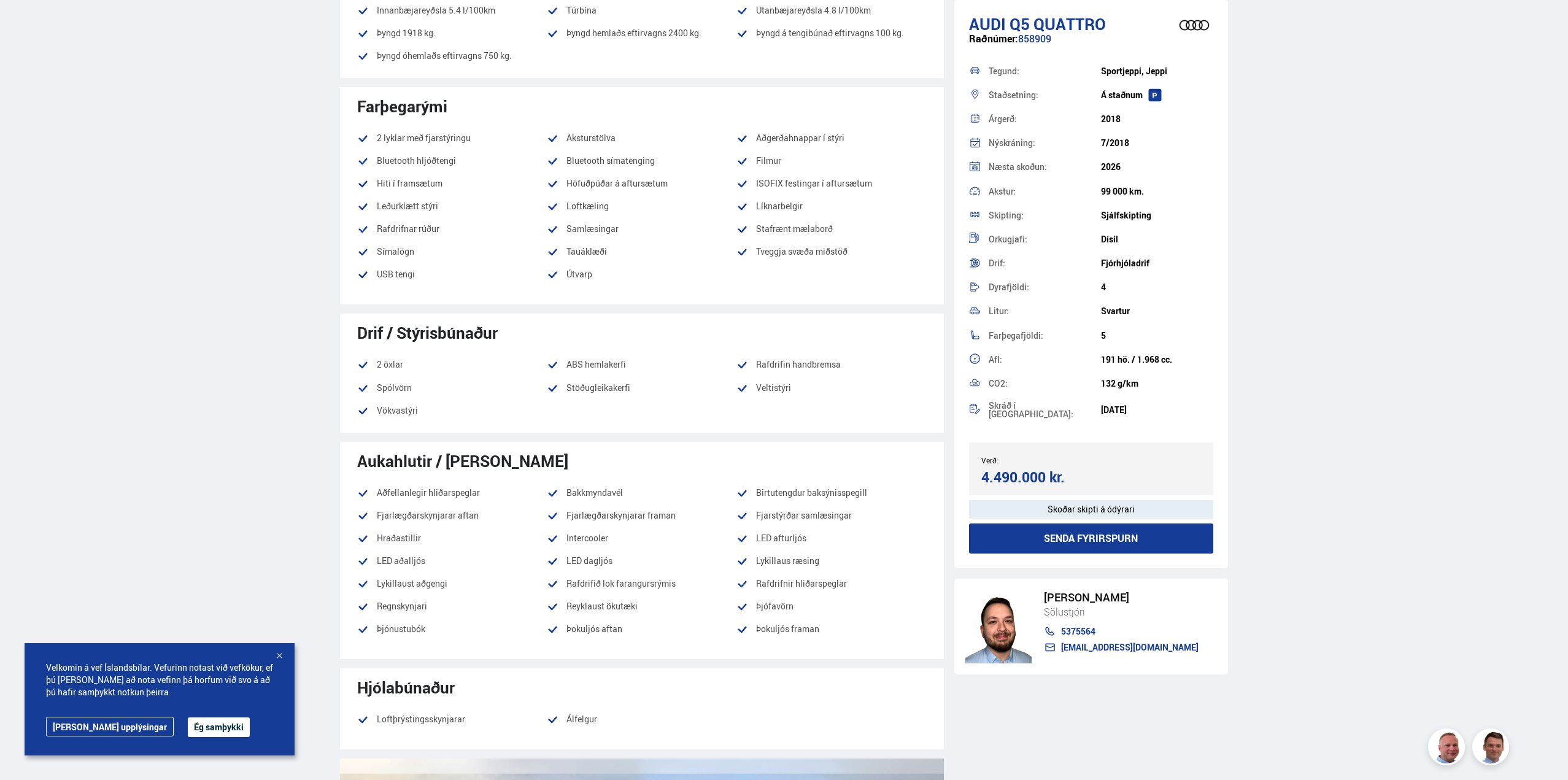
scroll to position [675, 0]
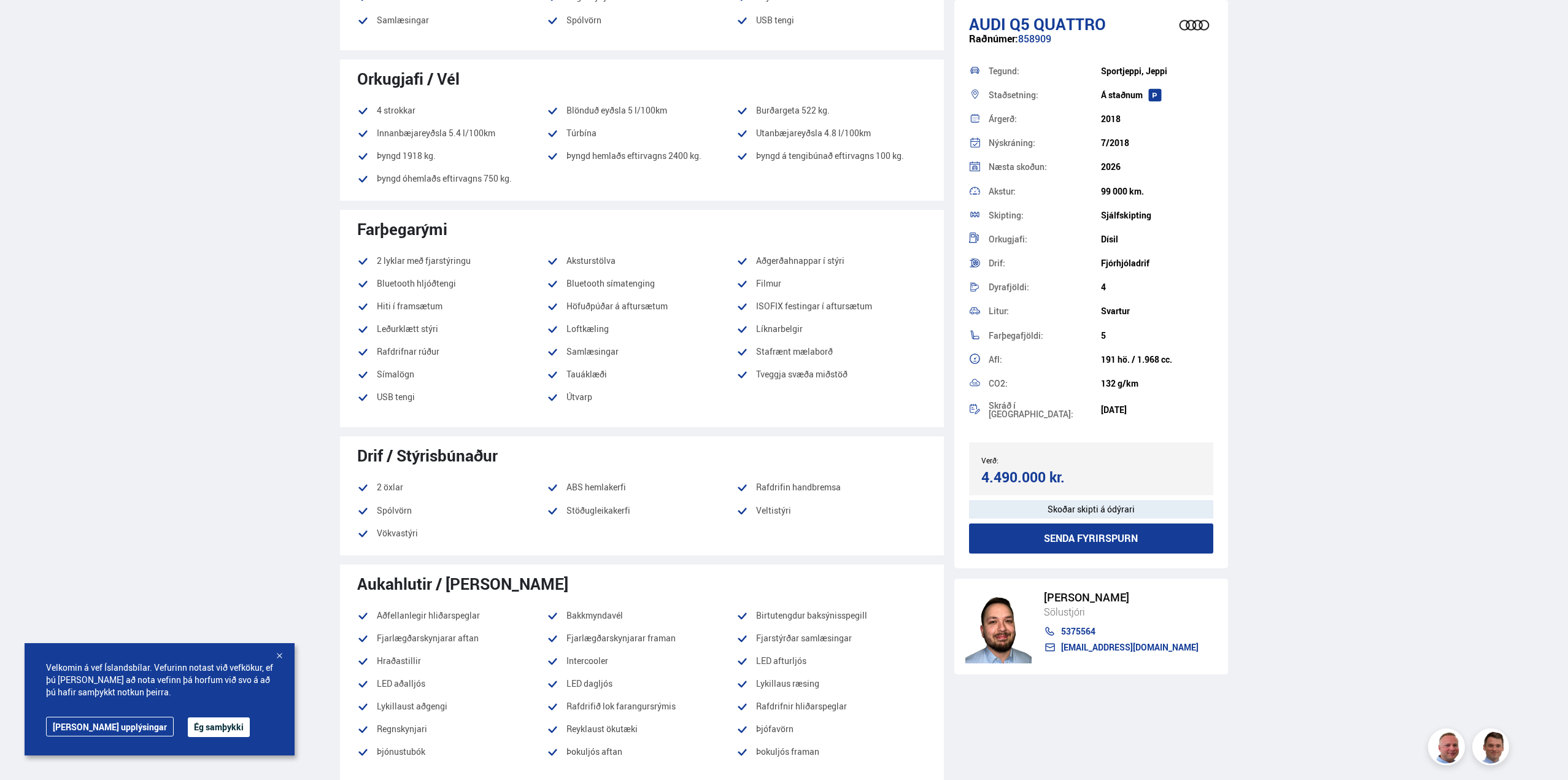
click at [1089, 191] on div "Akstur:" at bounding box center [1045, 191] width 112 height 9
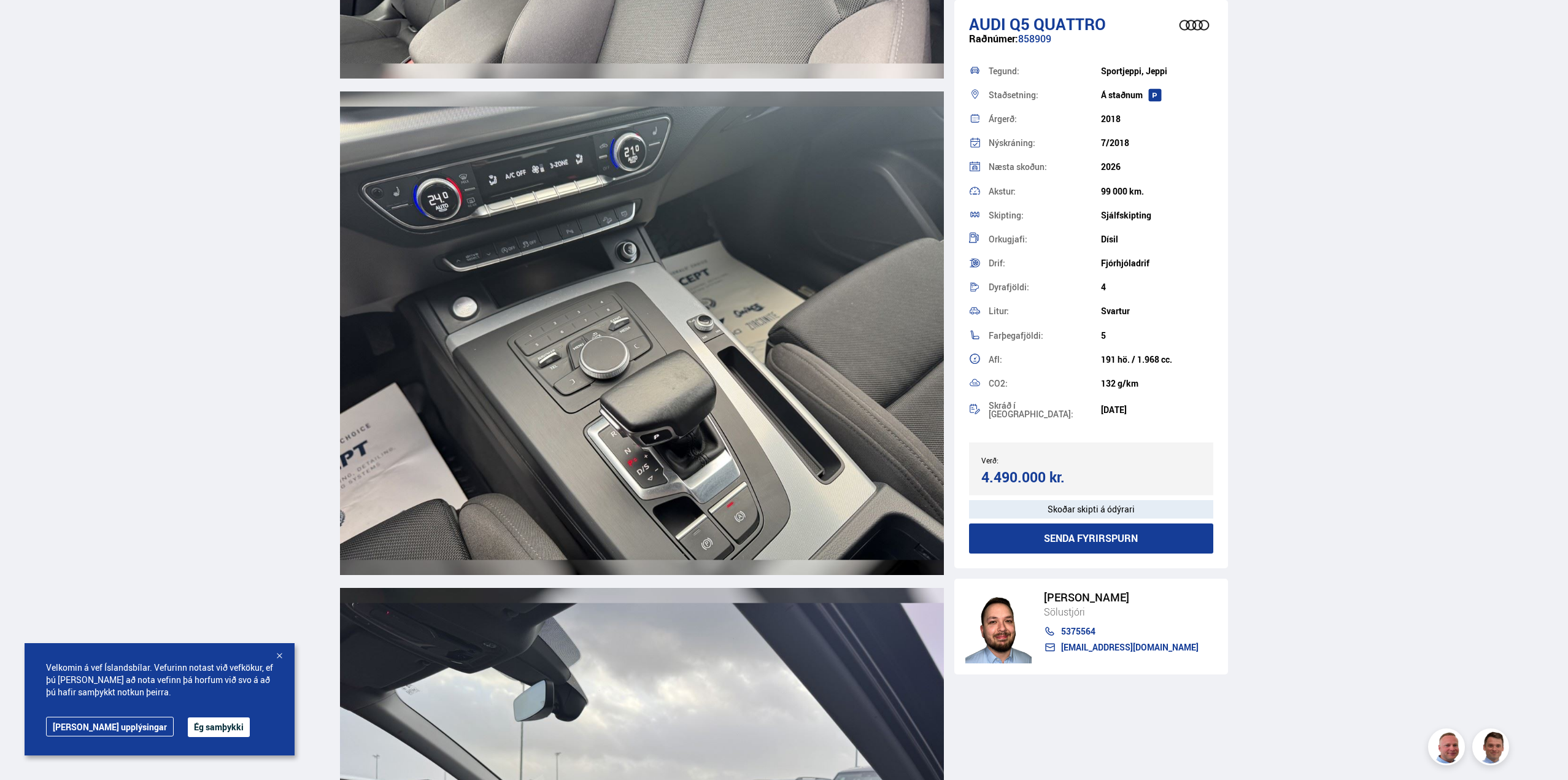
scroll to position [7917, 0]
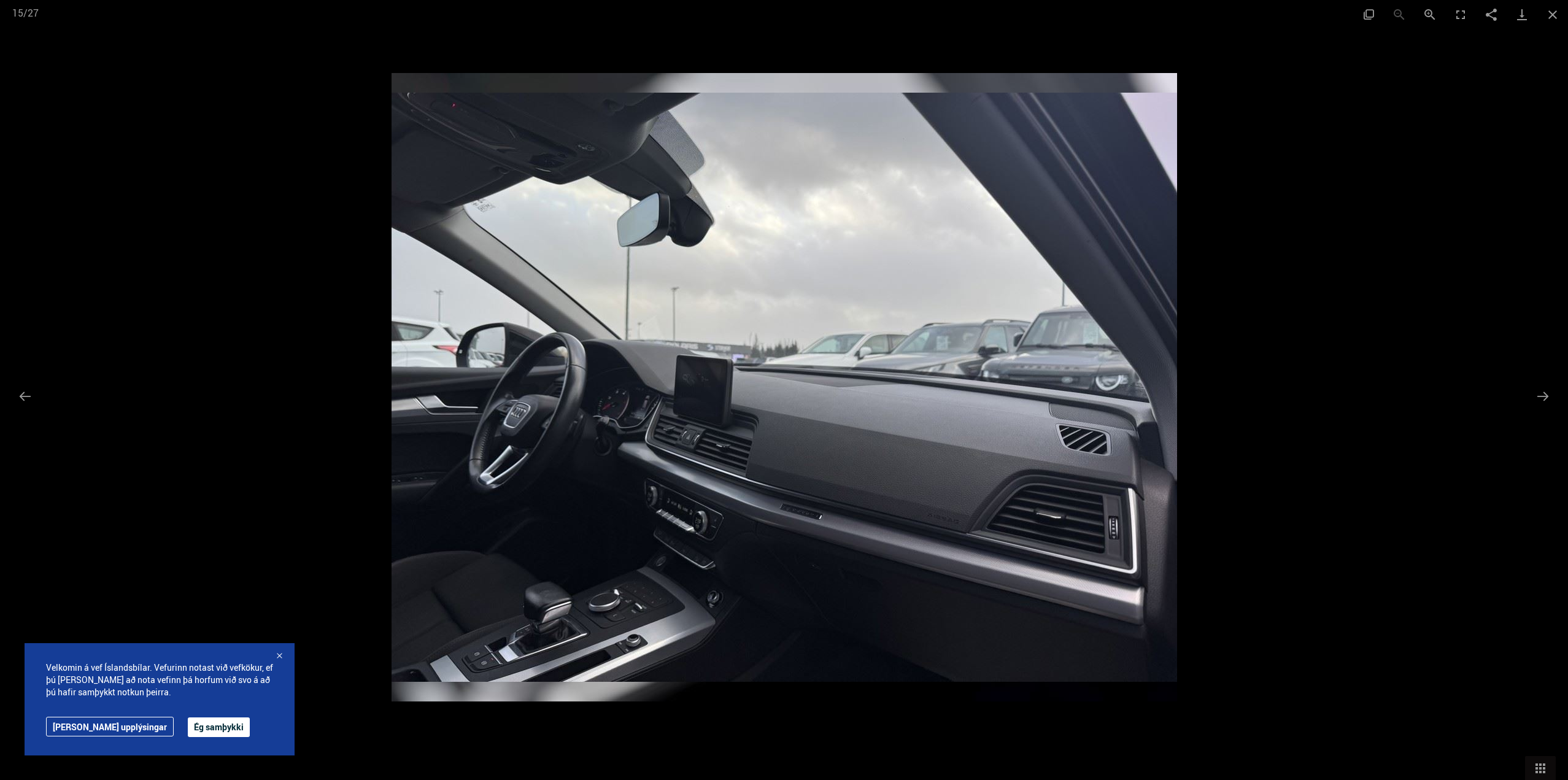
click at [843, 779] on div at bounding box center [784, 390] width 1568 height 780
